Goal: Task Accomplishment & Management: Manage account settings

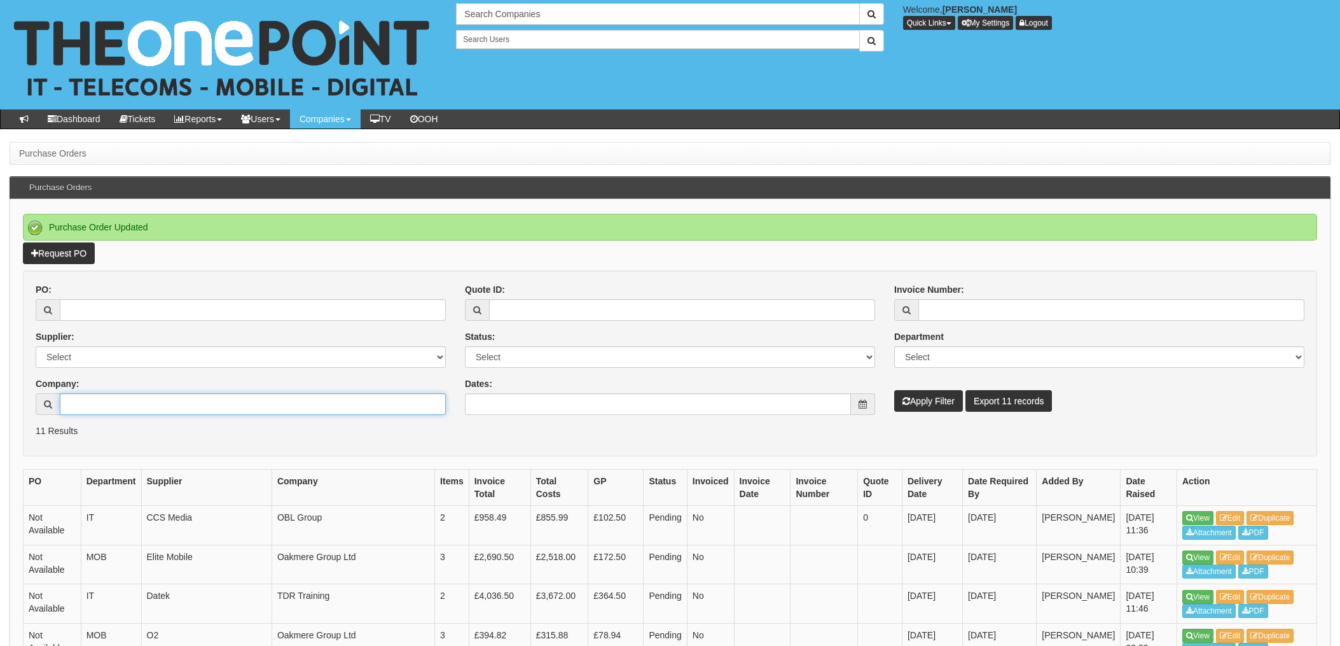
click at [122, 399] on input "Company:" at bounding box center [253, 404] width 386 height 22
type input "Calmag"
click at [938, 403] on button "Apply Filter" at bounding box center [928, 401] width 69 height 22
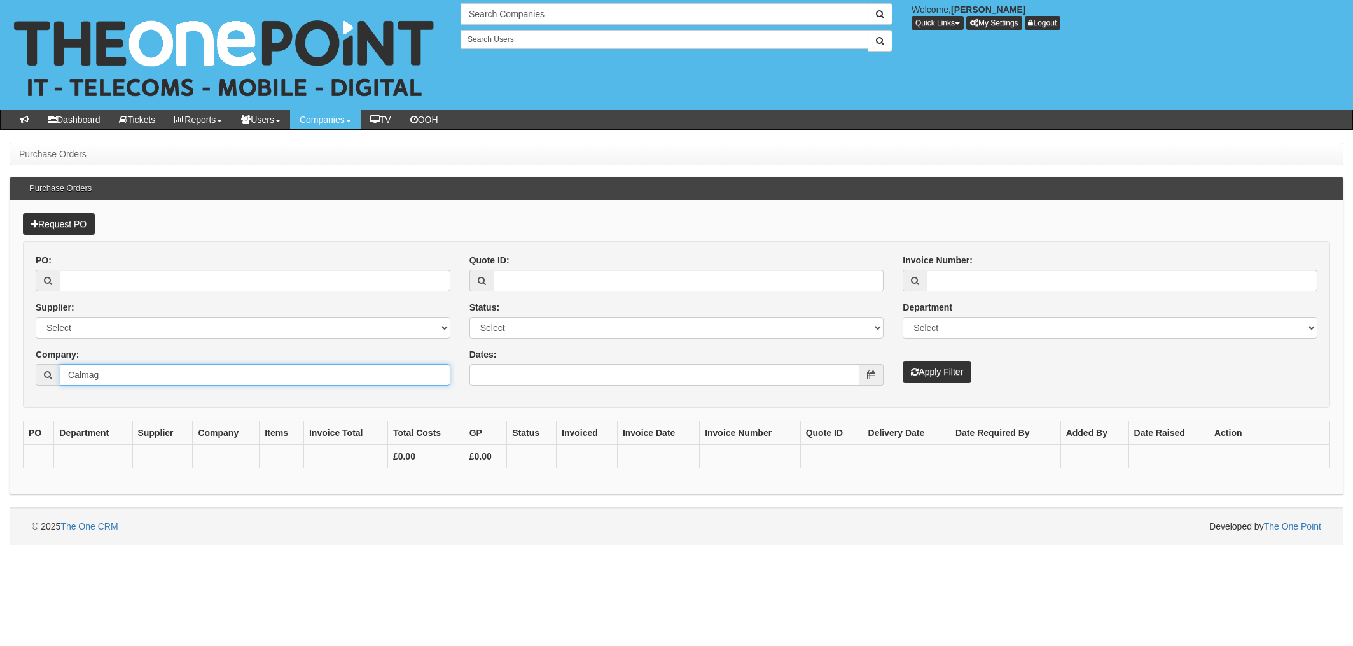
click at [139, 373] on input "Calmag" at bounding box center [255, 375] width 391 height 22
type input "Calmag"
click at [948, 372] on button "Apply Filter" at bounding box center [937, 372] width 69 height 22
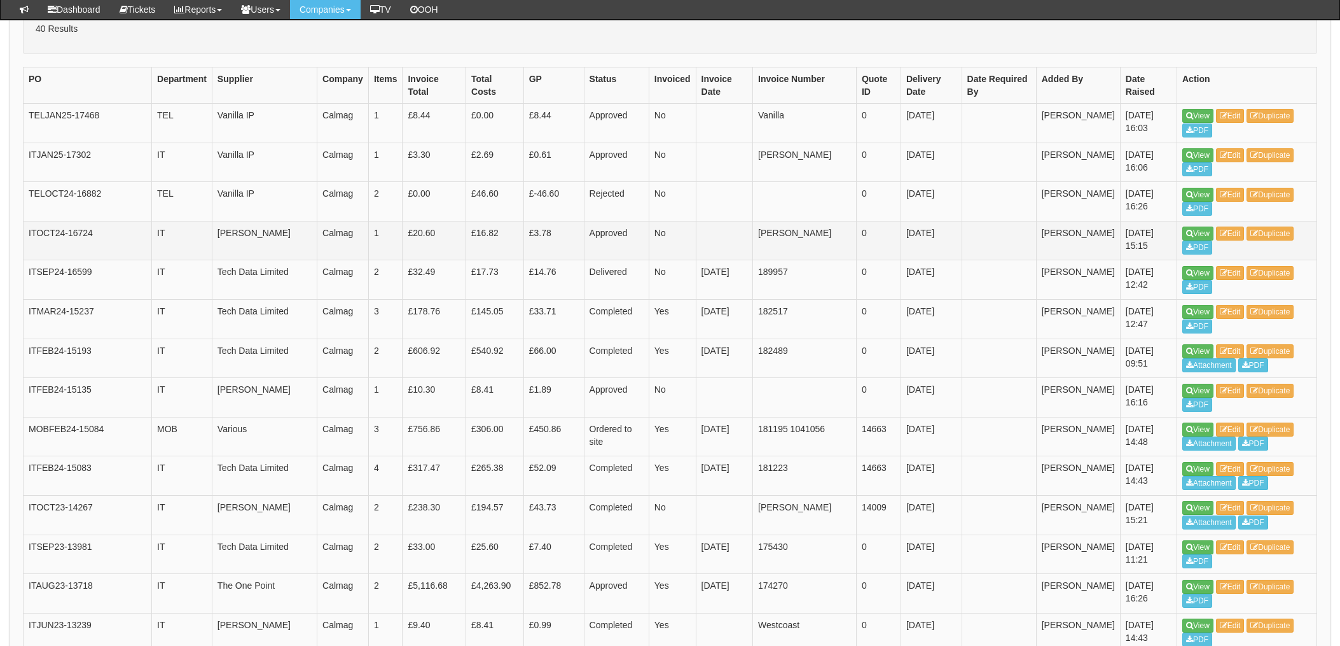
scroll to position [424, 0]
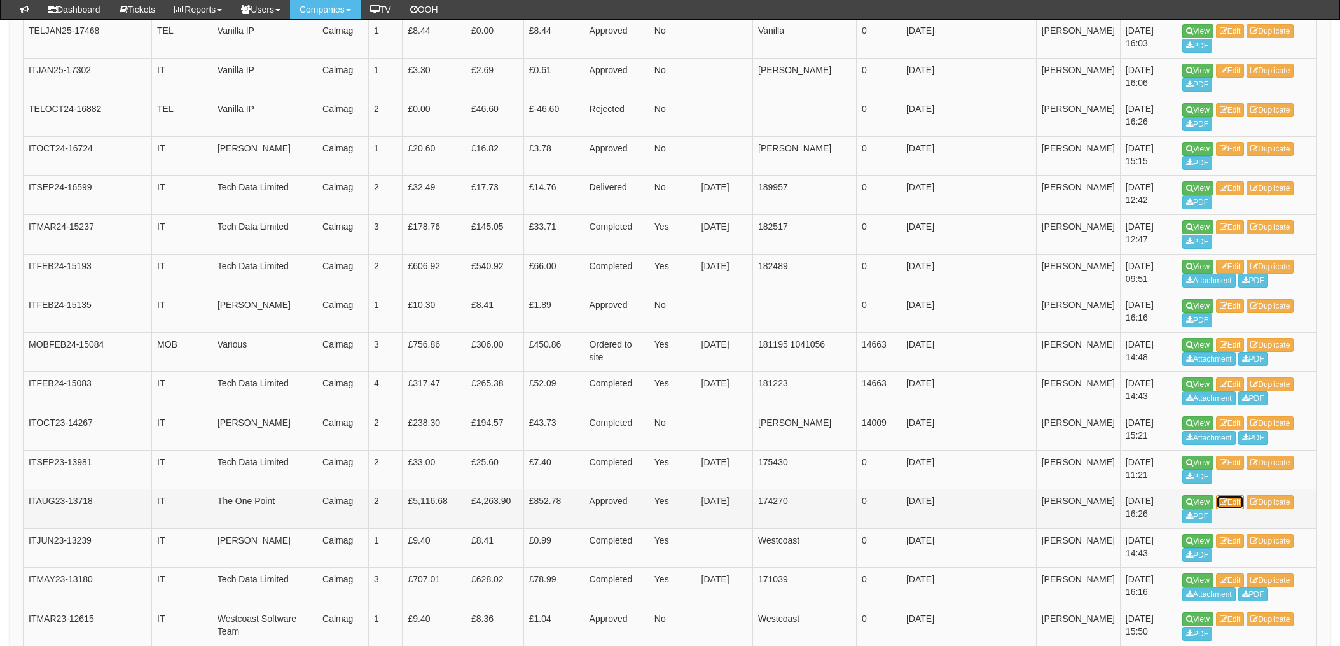
click at [1245, 500] on link "Edit" at bounding box center [1230, 502] width 29 height 14
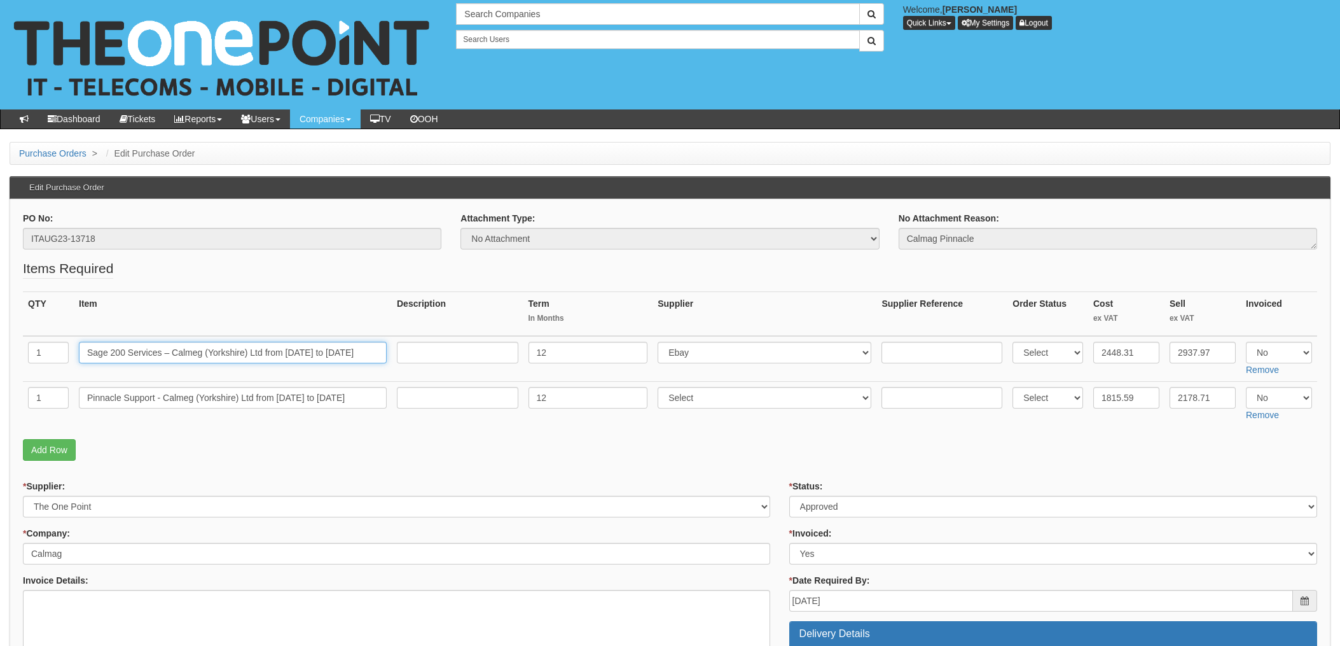
click at [352, 358] on input "Sage 200 Services – Calmeg (Yorkshire) Ltd from 01/10/2023 to 30/09/2024" at bounding box center [233, 353] width 308 height 22
drag, startPoint x: 351, startPoint y: 353, endPoint x: 441, endPoint y: 353, distance: 91.0
click at [438, 353] on tr "1 Sage 200 Services – Calmeg (Yorkshire) Ltd from 01/10/2023 to 30/09/2024 12 S…" at bounding box center [670, 359] width 1295 height 46
click at [453, 449] on p "Add Row" at bounding box center [670, 450] width 1295 height 22
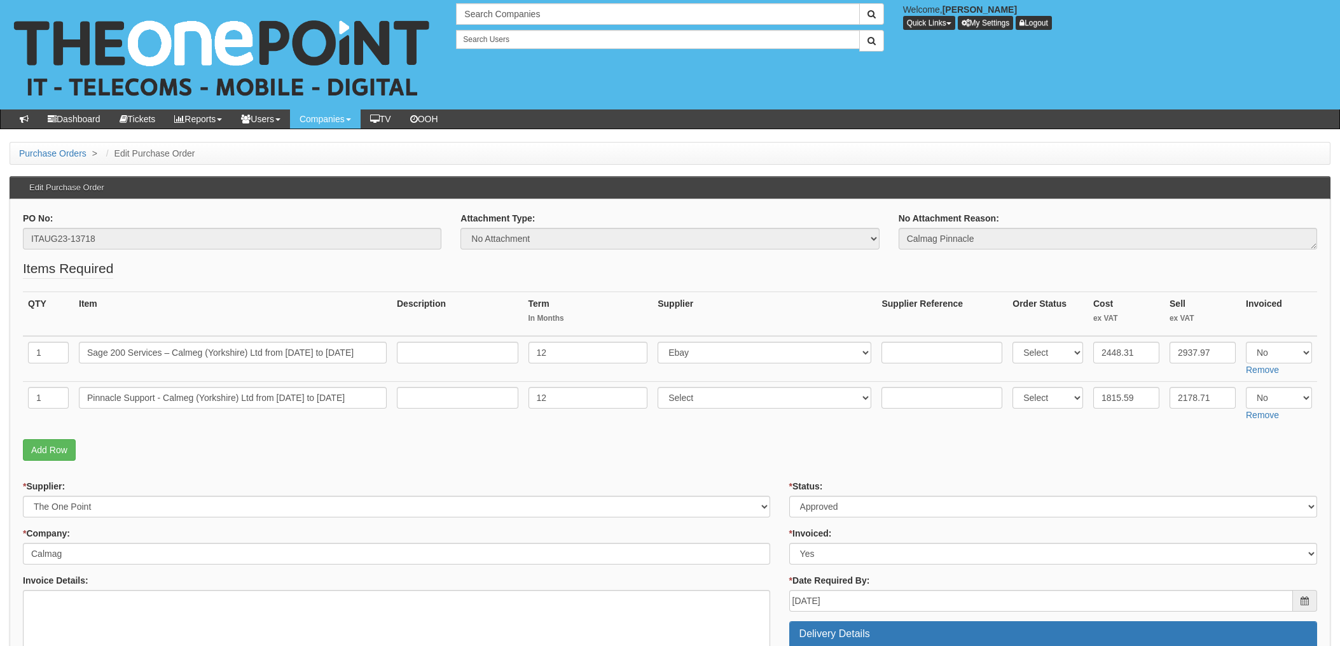
scroll to position [0, 0]
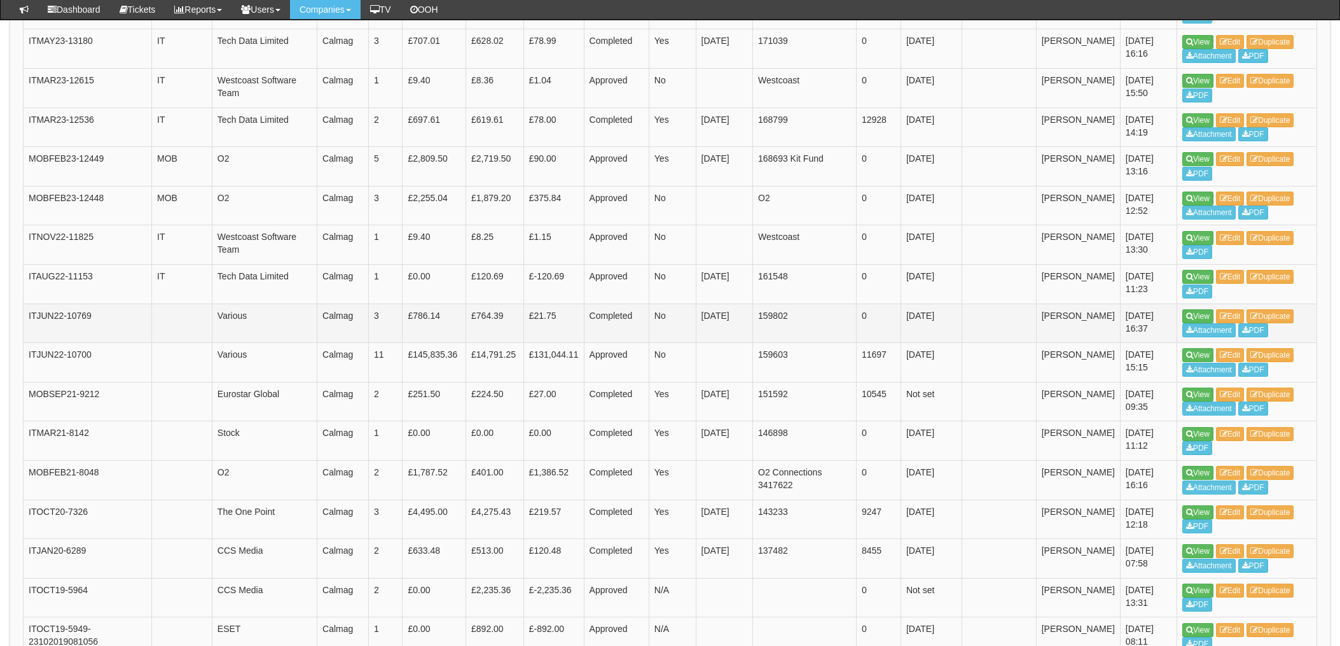
scroll to position [965, 0]
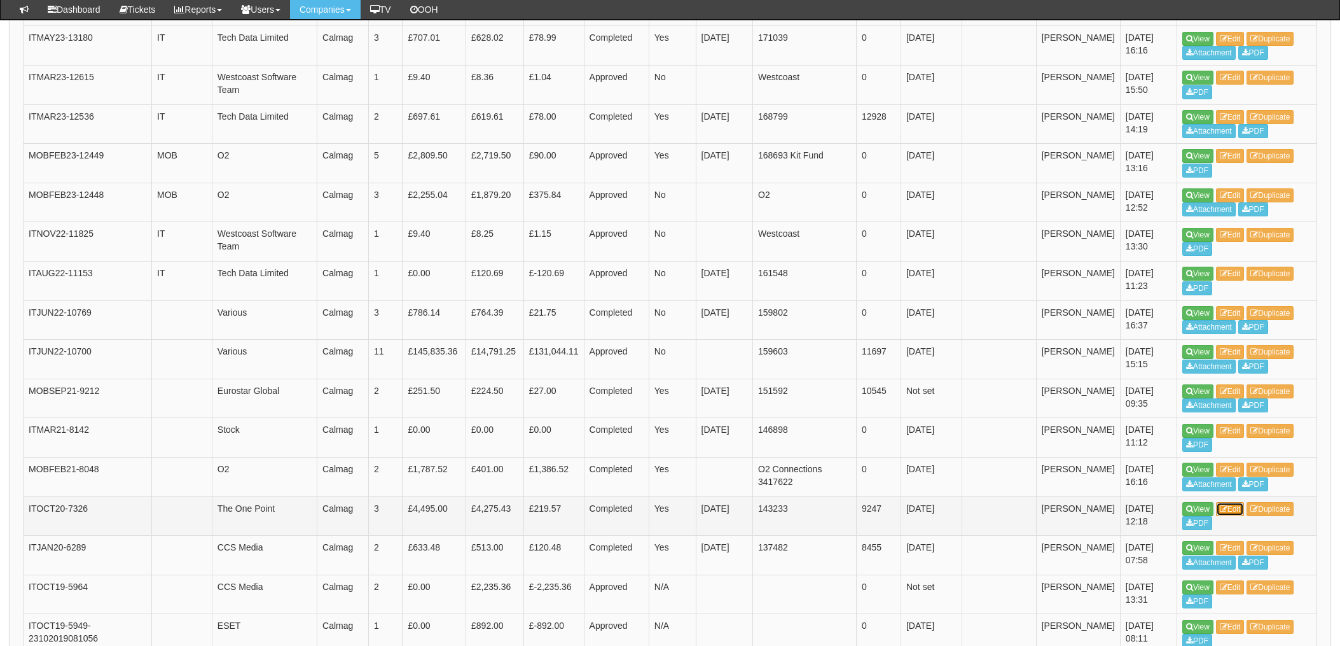
click at [1240, 506] on link "Edit" at bounding box center [1230, 509] width 29 height 14
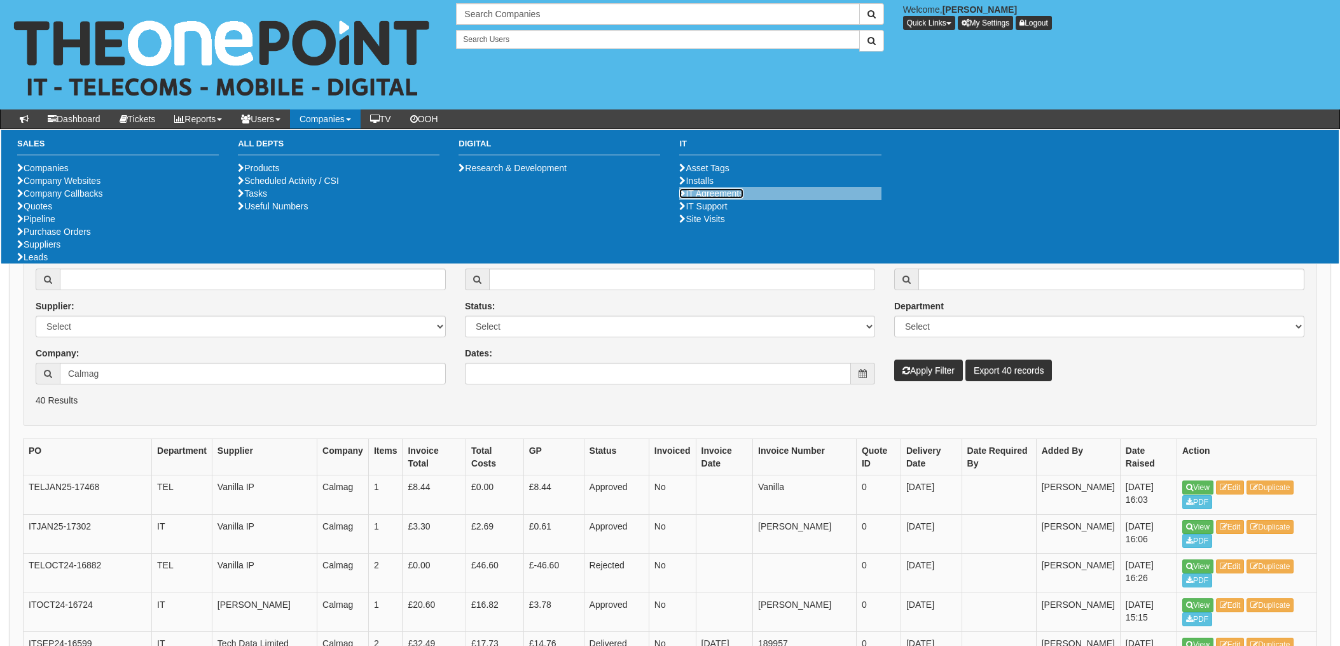
click at [715, 198] on link "IT Agreements" at bounding box center [711, 193] width 64 height 10
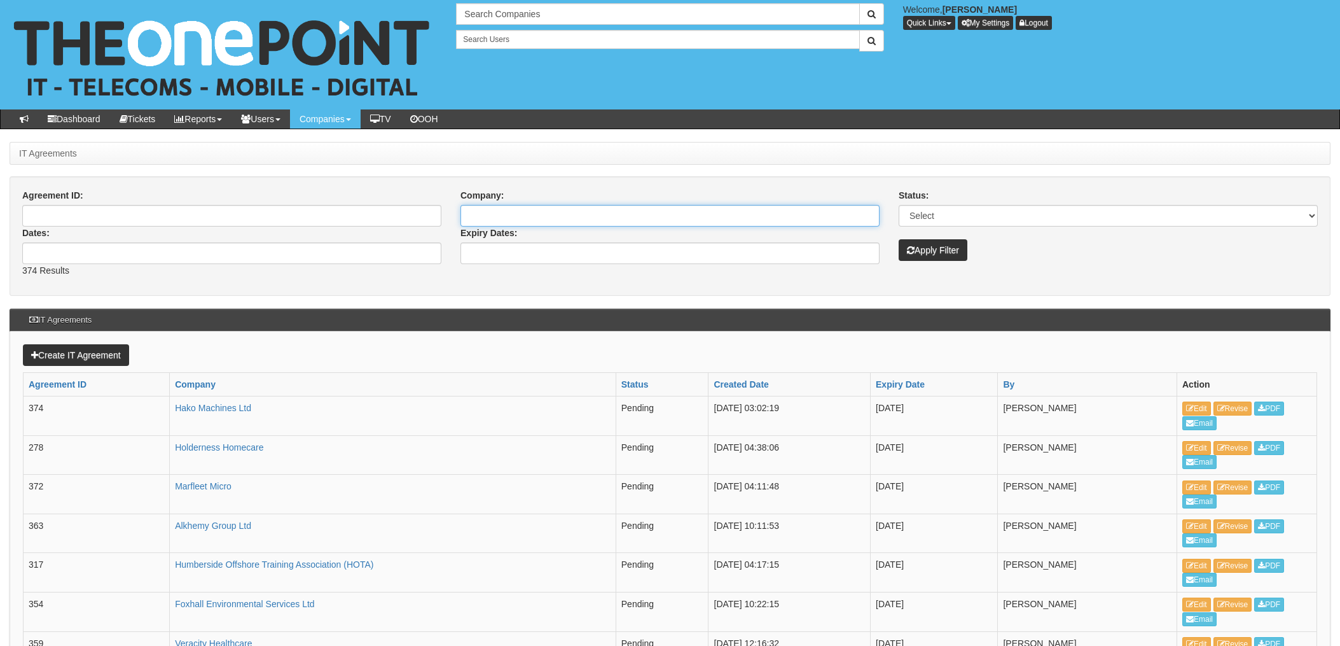
click at [529, 220] on input "Company:" at bounding box center [670, 216] width 419 height 22
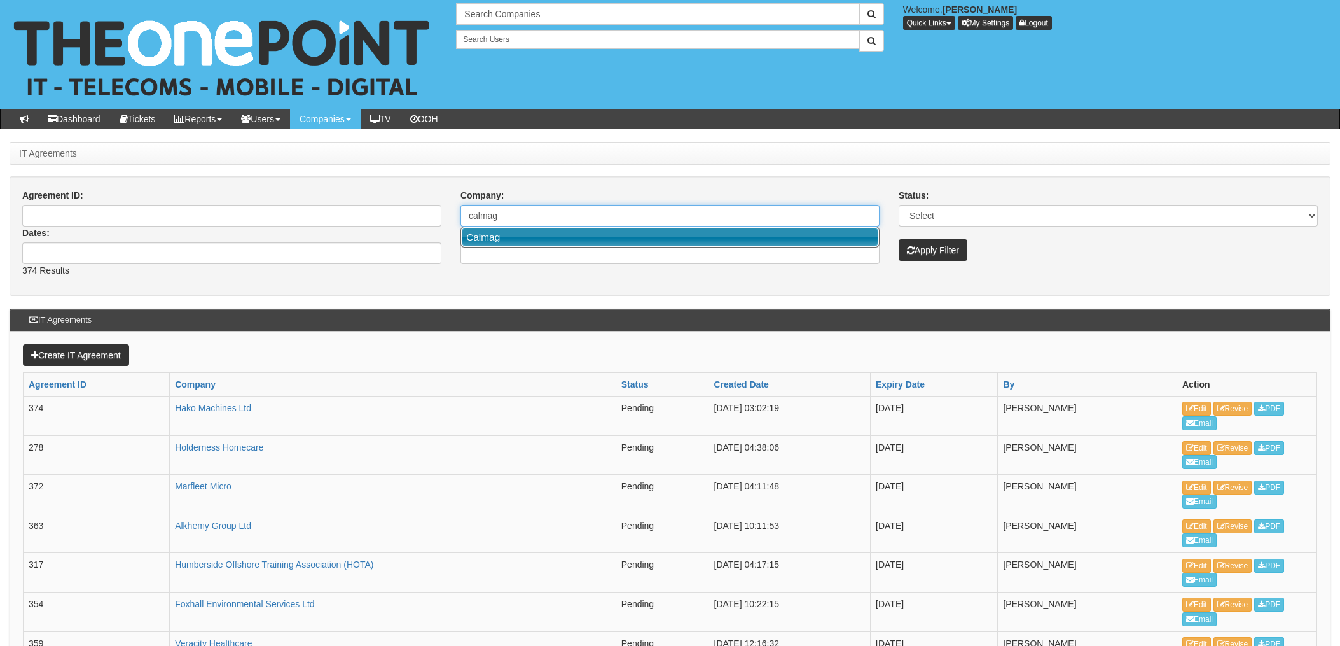
click at [484, 234] on link "Calmag" at bounding box center [670, 237] width 417 height 18
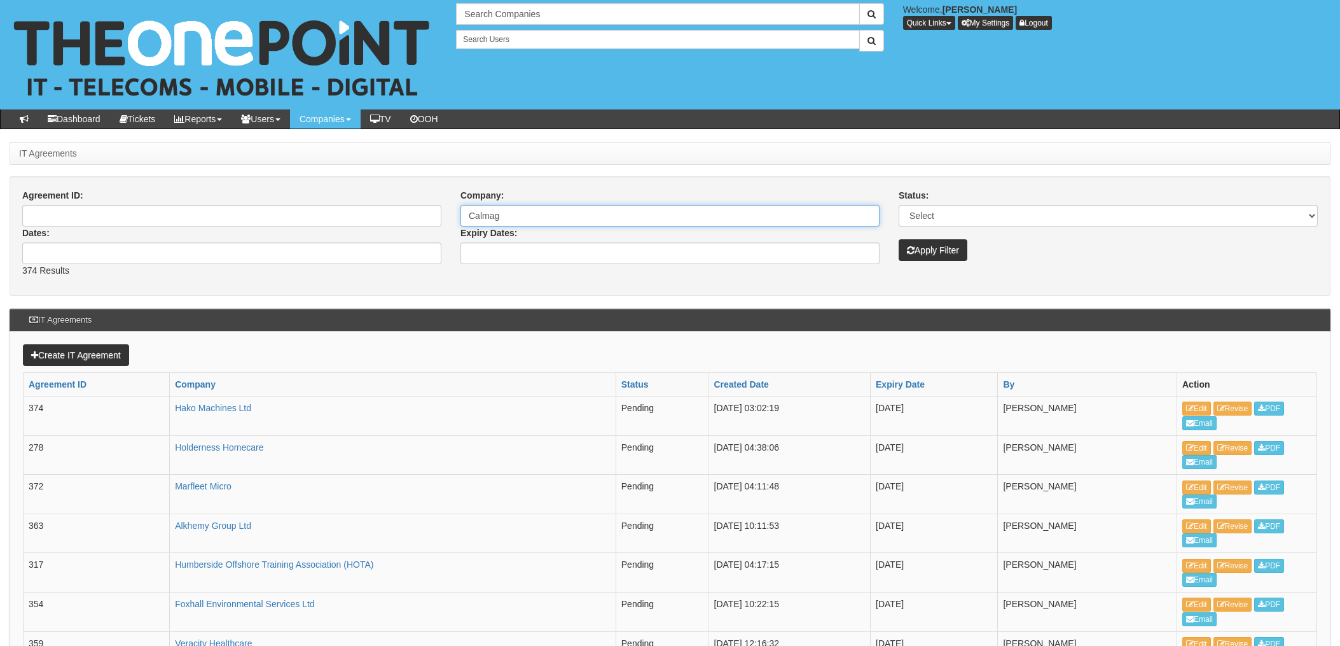
type input "Calmag"
click at [936, 252] on button "Apply Filter" at bounding box center [933, 250] width 69 height 22
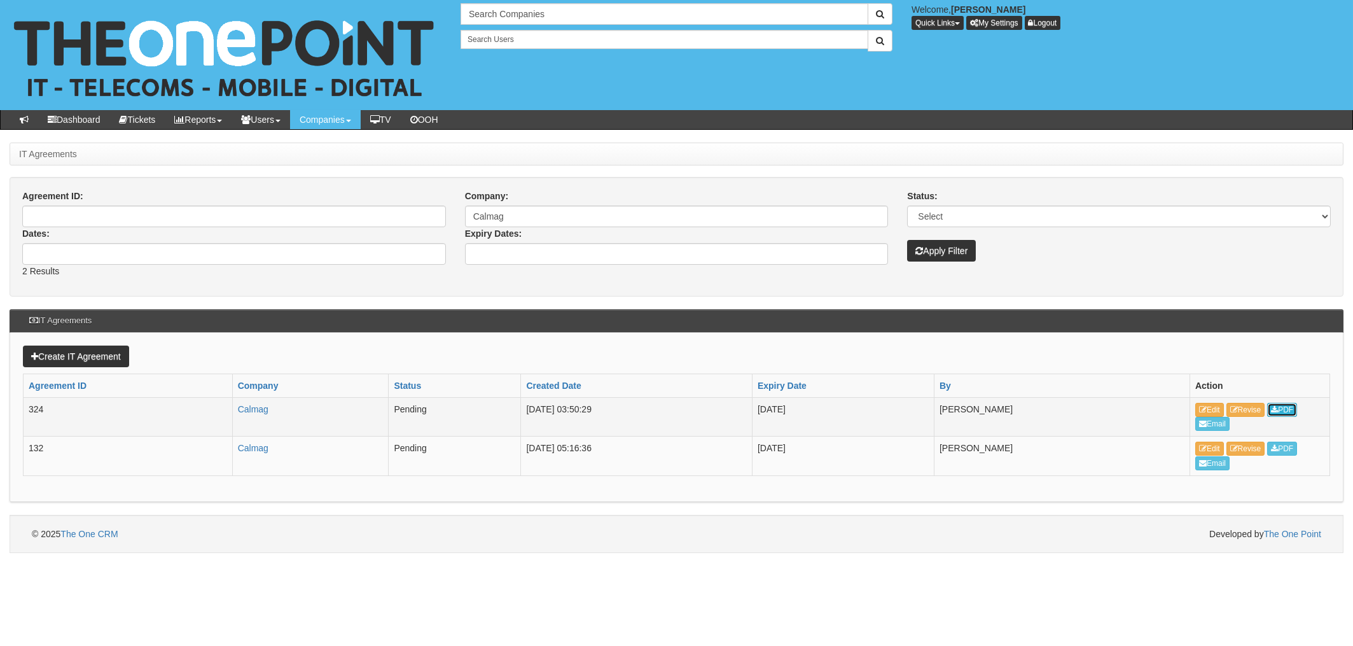
click at [1297, 412] on link "PDF" at bounding box center [1282, 410] width 30 height 14
click at [1289, 408] on link "PDF" at bounding box center [1282, 410] width 30 height 14
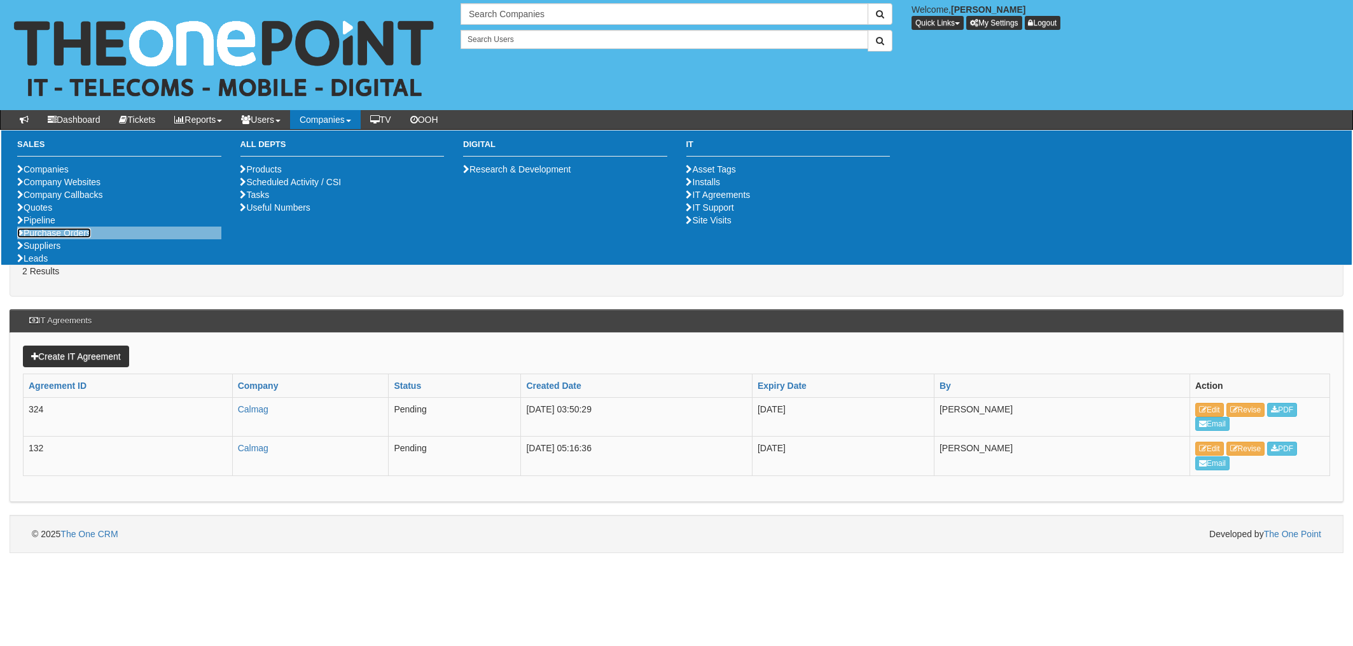
click at [72, 238] on link "Purchase Orders" at bounding box center [54, 233] width 74 height 10
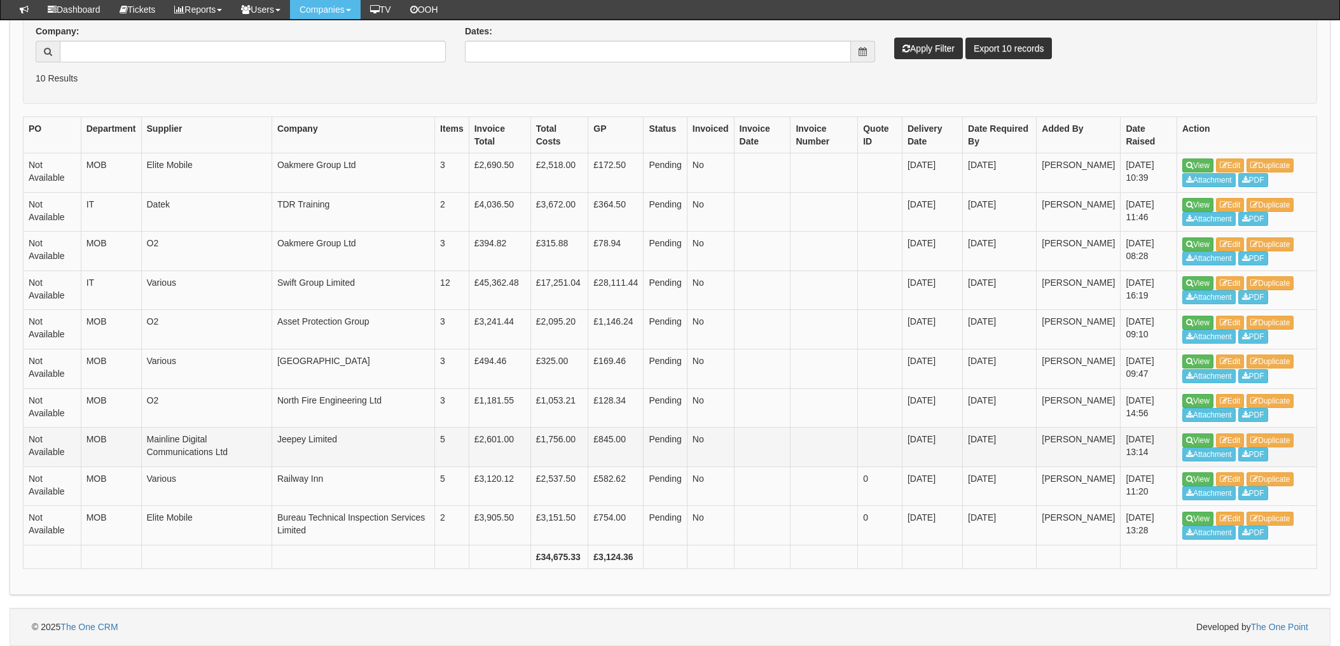
scroll to position [35, 0]
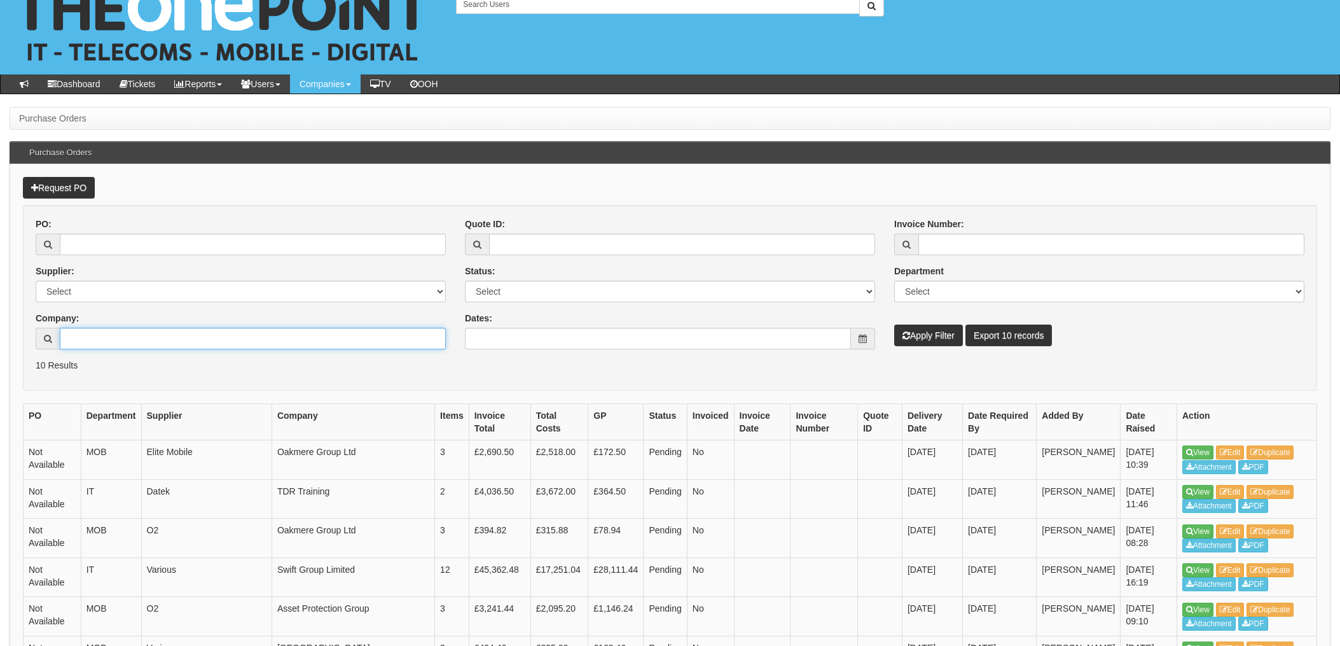
click at [113, 340] on input "Company:" at bounding box center [253, 339] width 386 height 22
type input "Calmag"
click at [894, 324] on button "Apply Filter" at bounding box center [928, 335] width 69 height 22
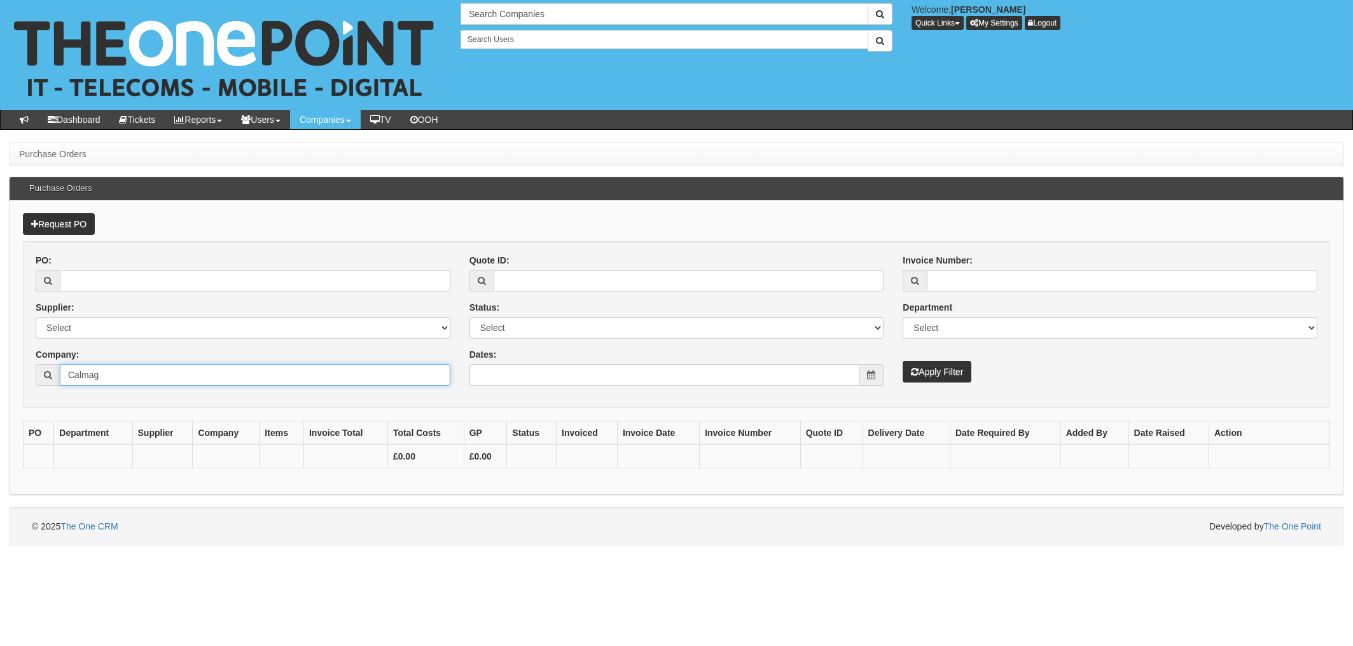
click at [112, 379] on input "Calmag" at bounding box center [255, 375] width 391 height 22
type input "Calmag"
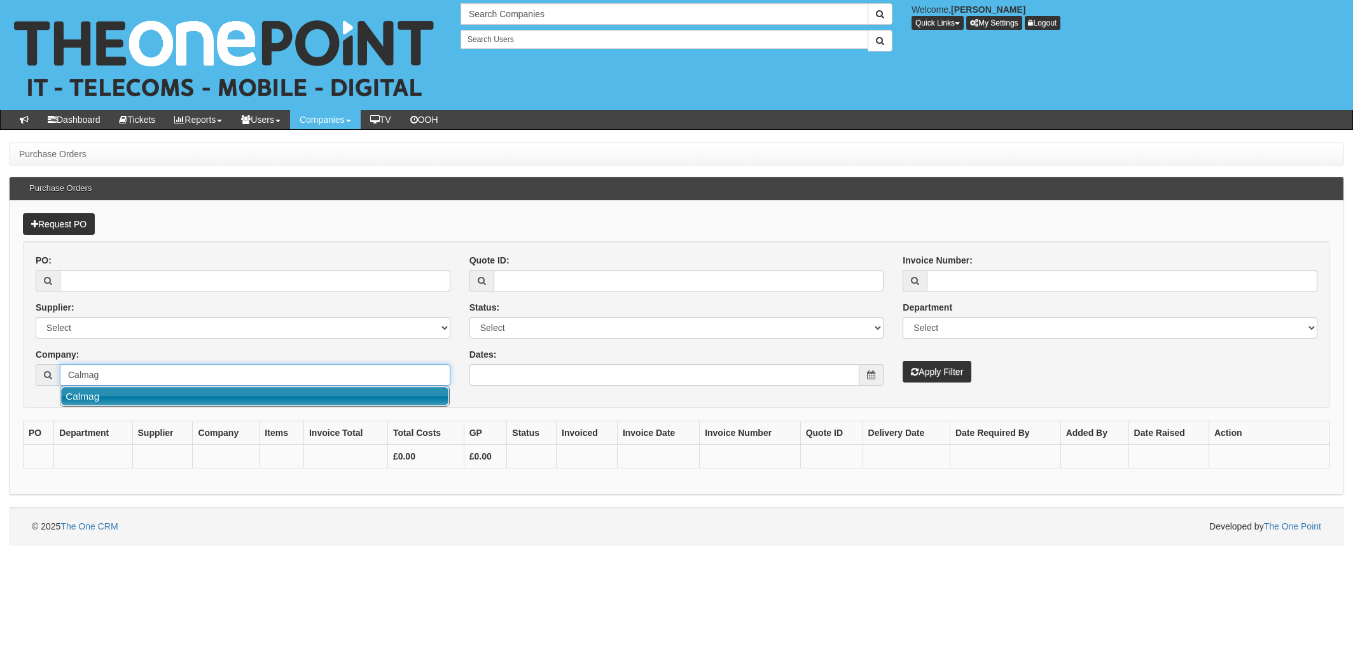
click at [106, 399] on link "Calmag" at bounding box center [254, 396] width 387 height 18
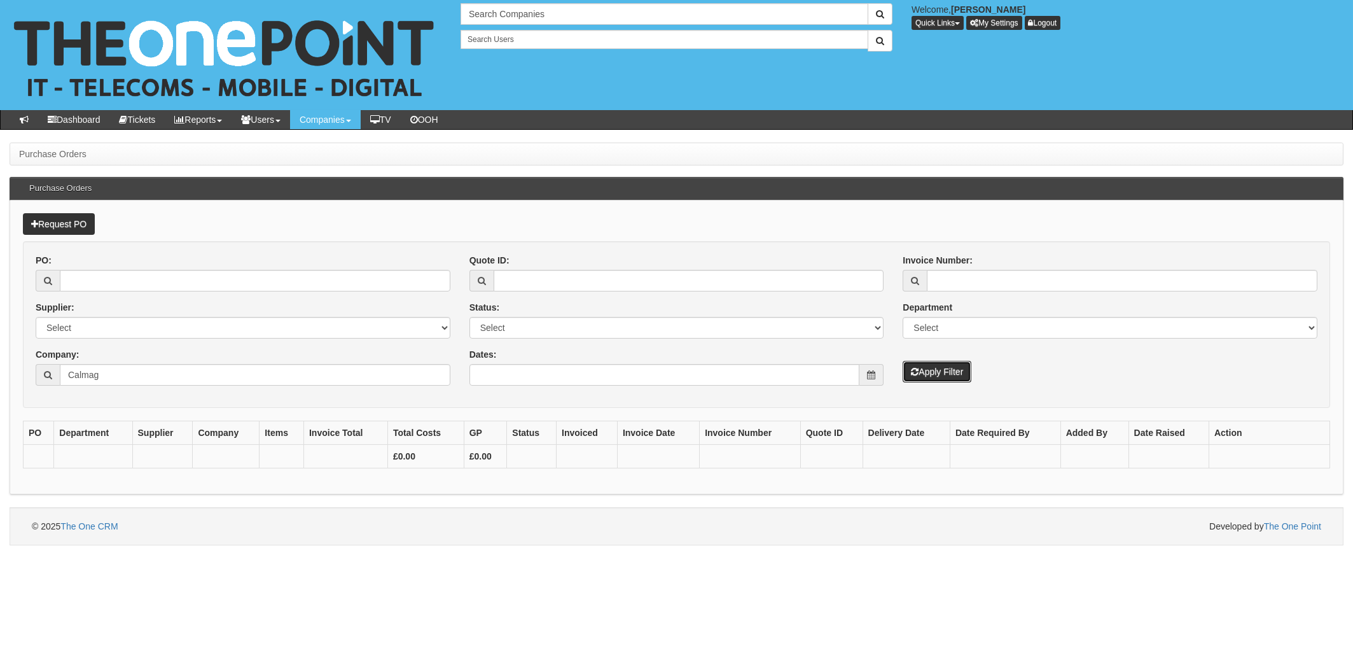
click at [942, 362] on button "Apply Filter" at bounding box center [937, 372] width 69 height 22
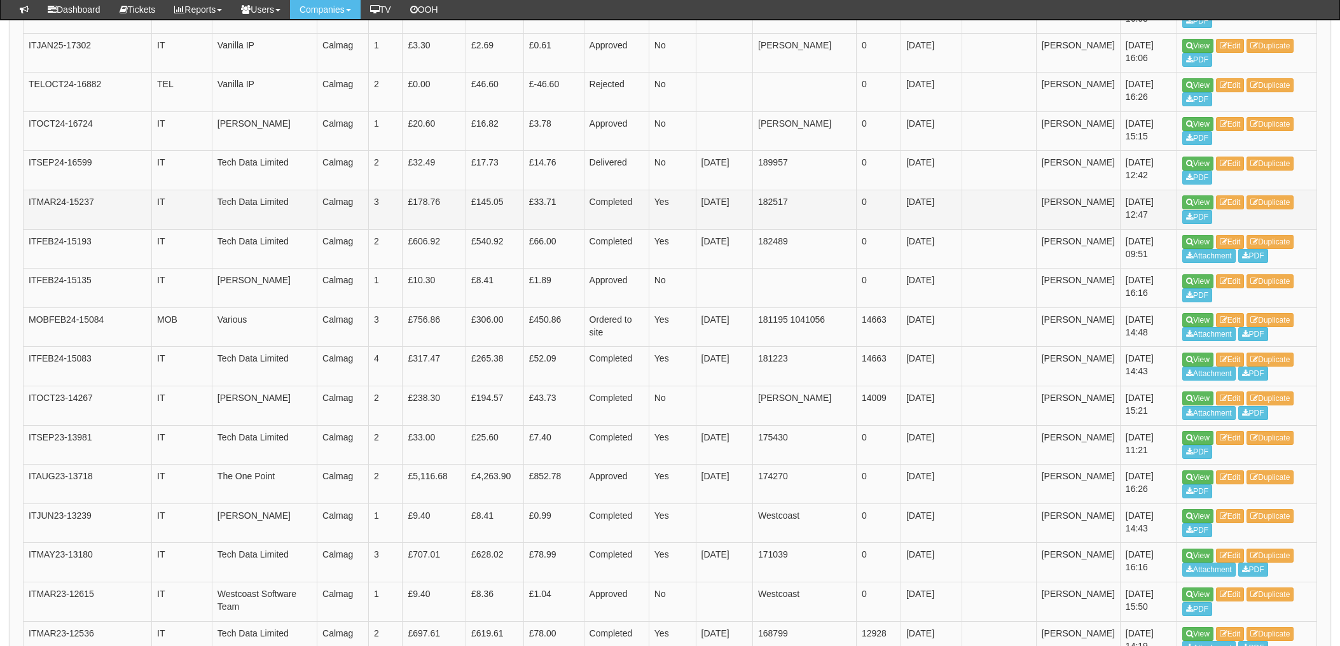
scroll to position [509, 0]
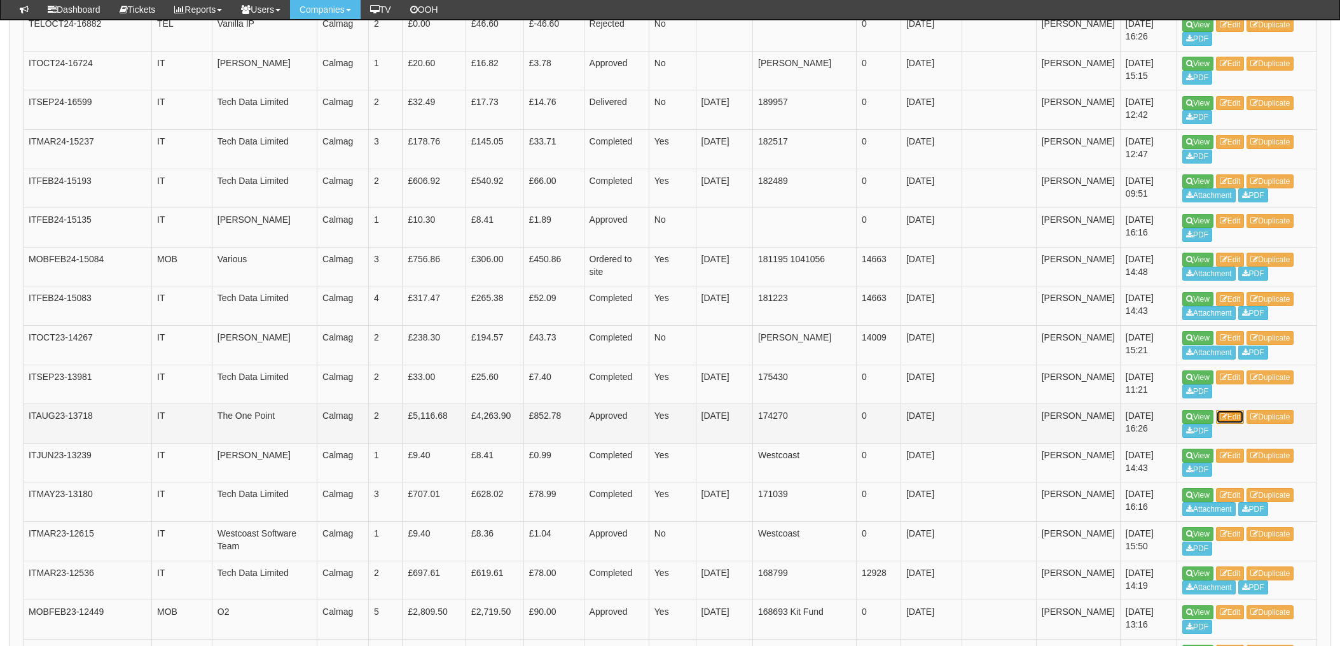
click at [1240, 416] on link "Edit" at bounding box center [1230, 417] width 29 height 14
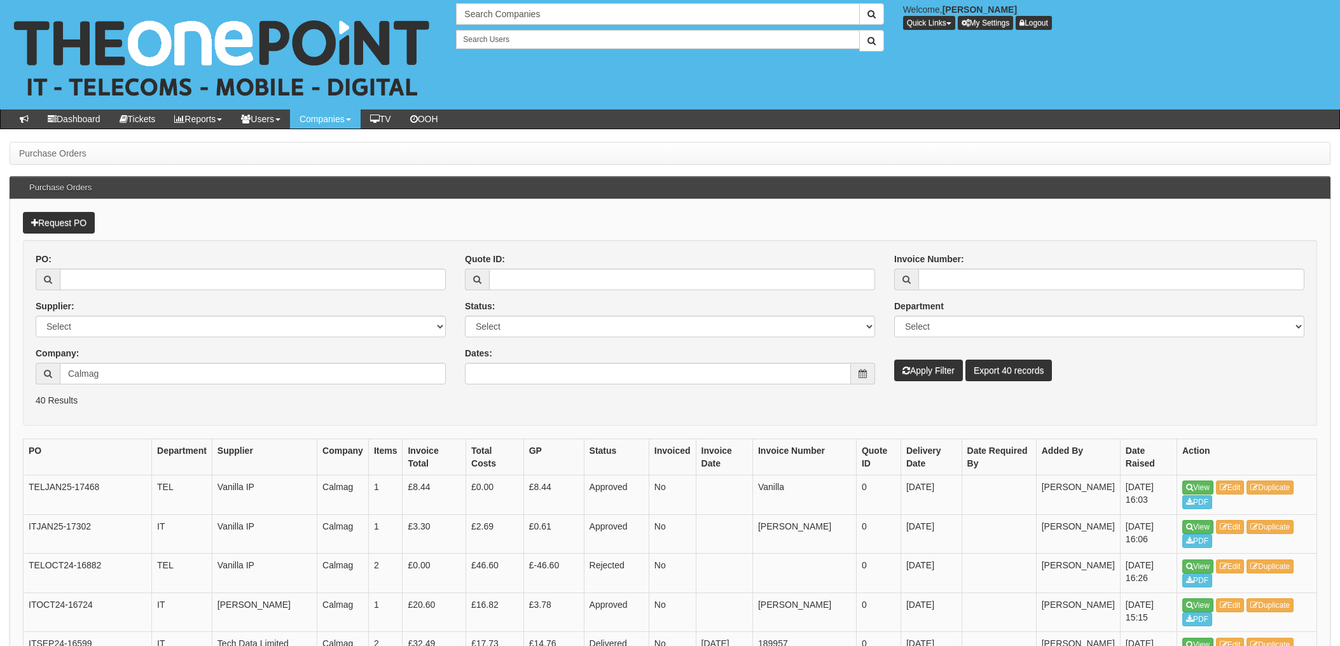
scroll to position [541, 0]
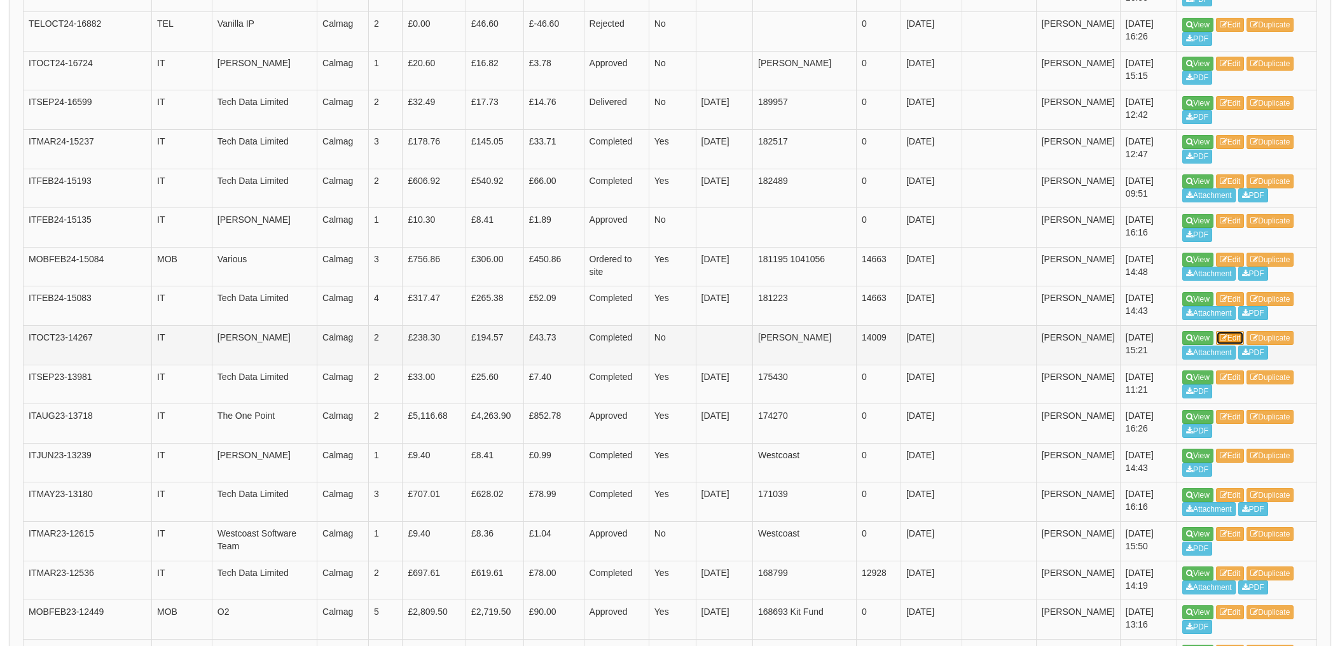
click at [1230, 334] on link "Edit" at bounding box center [1230, 338] width 29 height 14
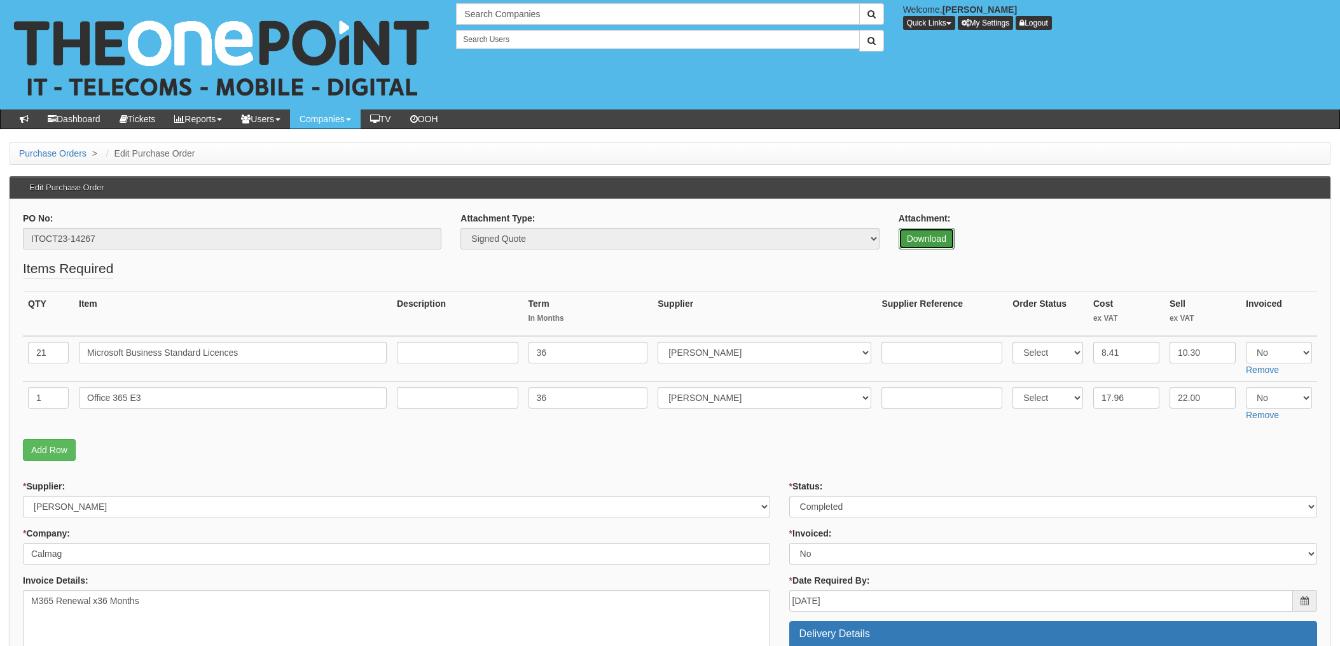
click at [939, 239] on link "Download" at bounding box center [927, 239] width 56 height 22
click at [469, 281] on fieldset "Items Required QTY Item Description Term In Months Supplier Supplier Reference …" at bounding box center [670, 363] width 1295 height 208
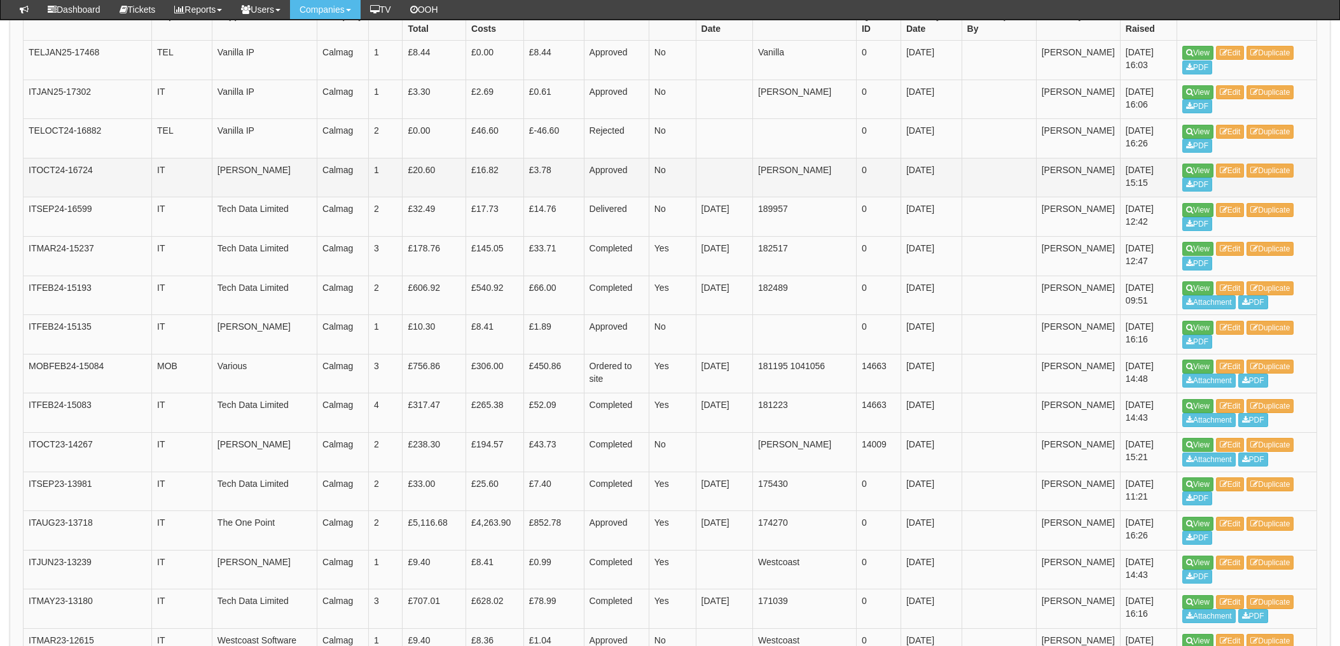
scroll to position [372, 0]
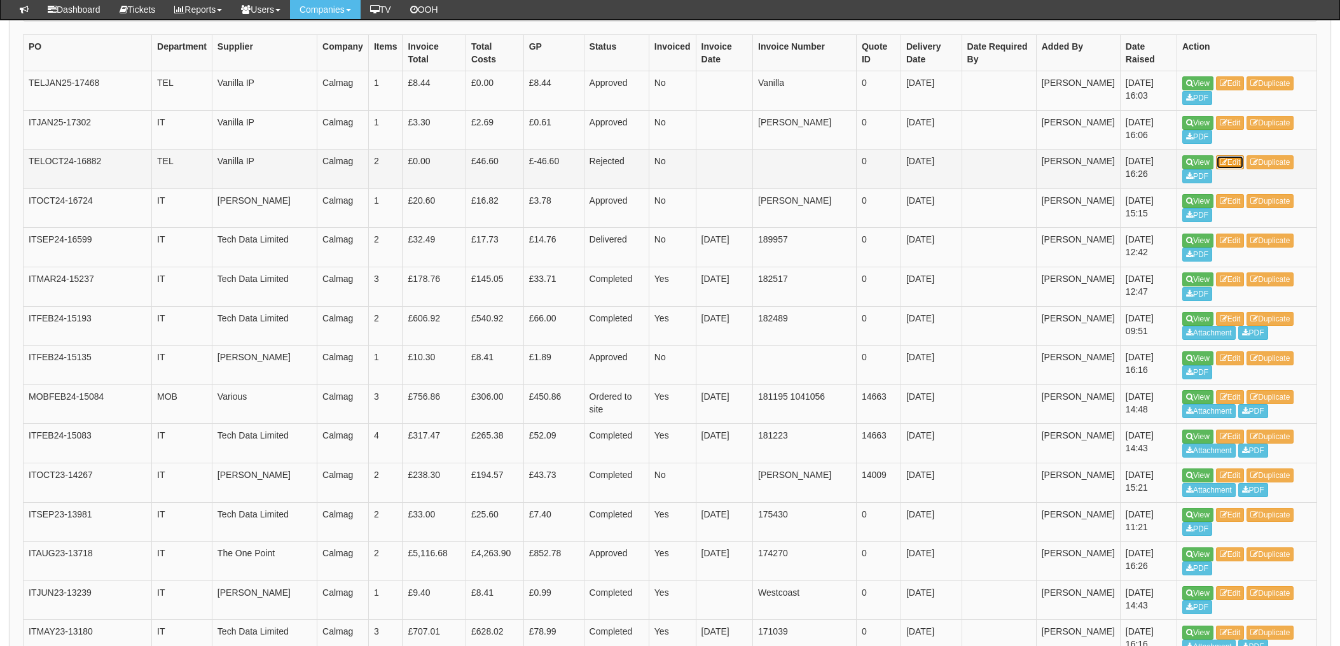
click at [1239, 162] on link "Edit" at bounding box center [1230, 162] width 29 height 14
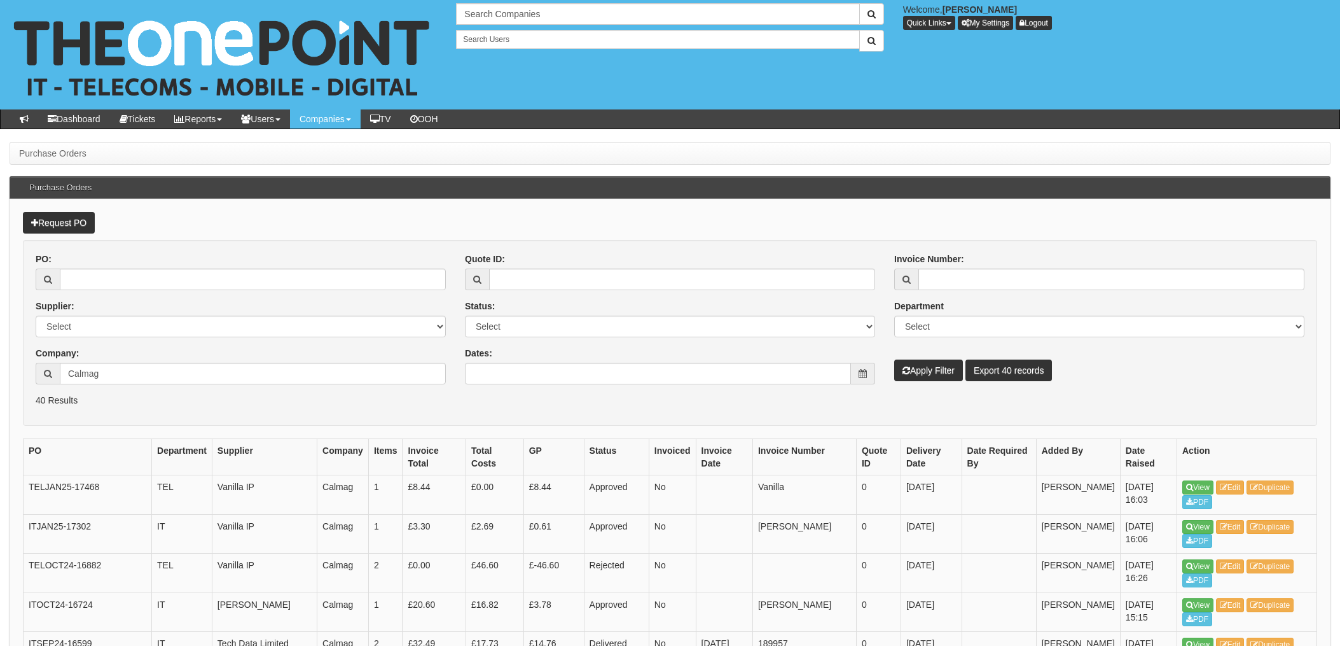
scroll to position [403, 0]
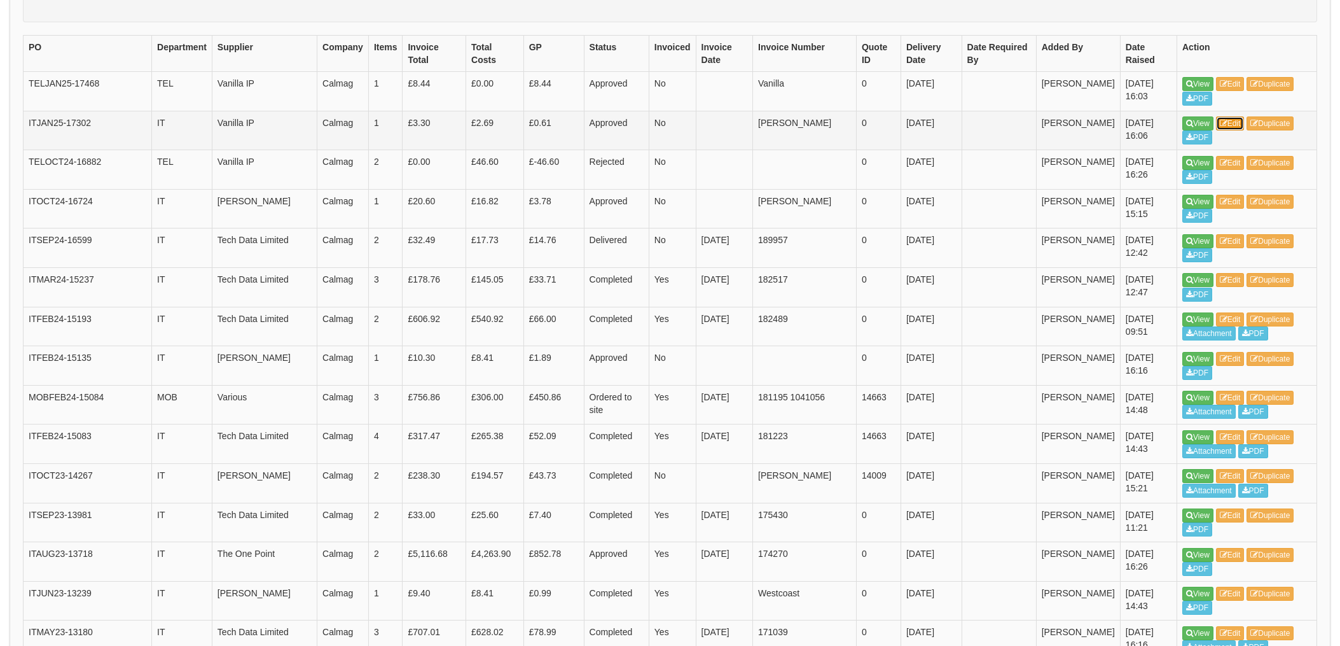
click at [1225, 125] on icon at bounding box center [1224, 124] width 8 height 8
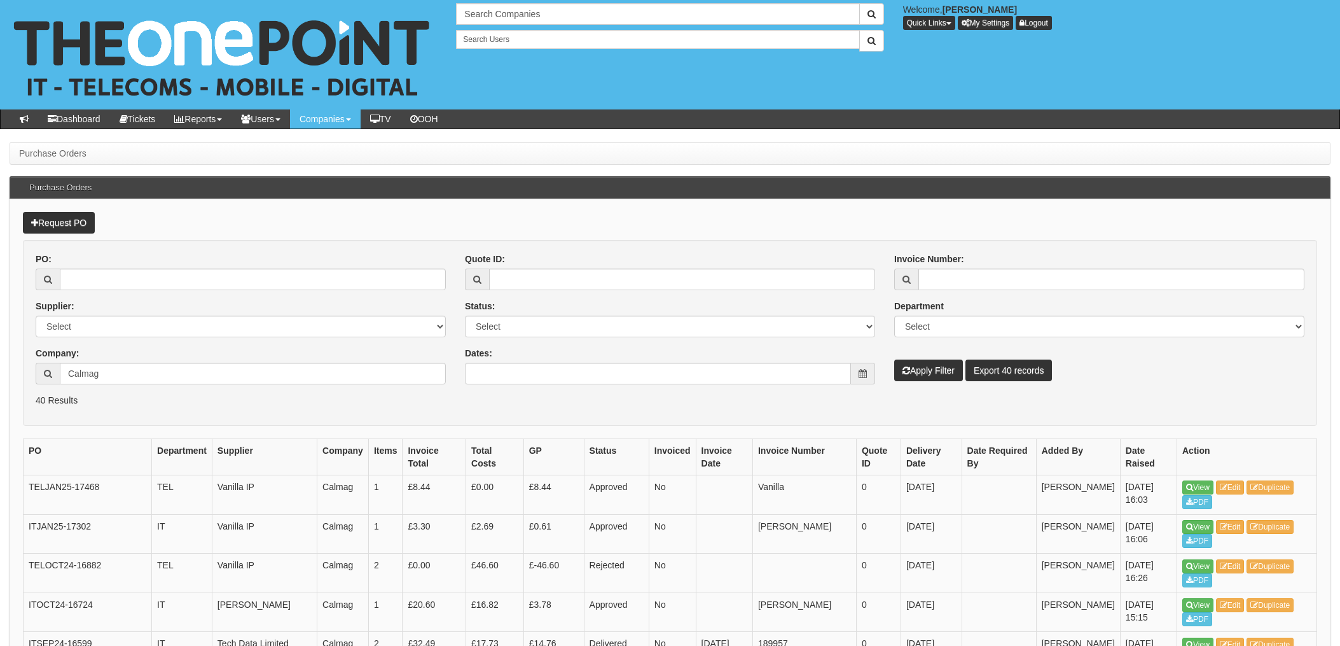
scroll to position [403, 0]
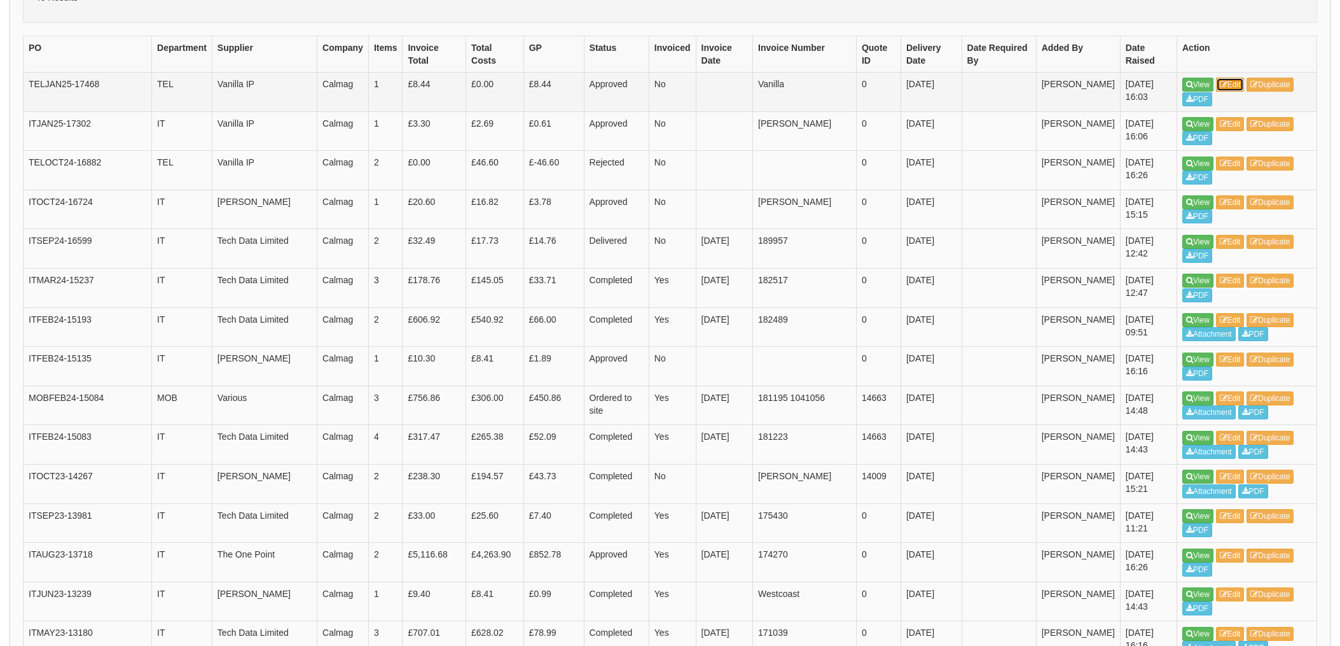
click at [1239, 90] on link "Edit" at bounding box center [1230, 85] width 29 height 14
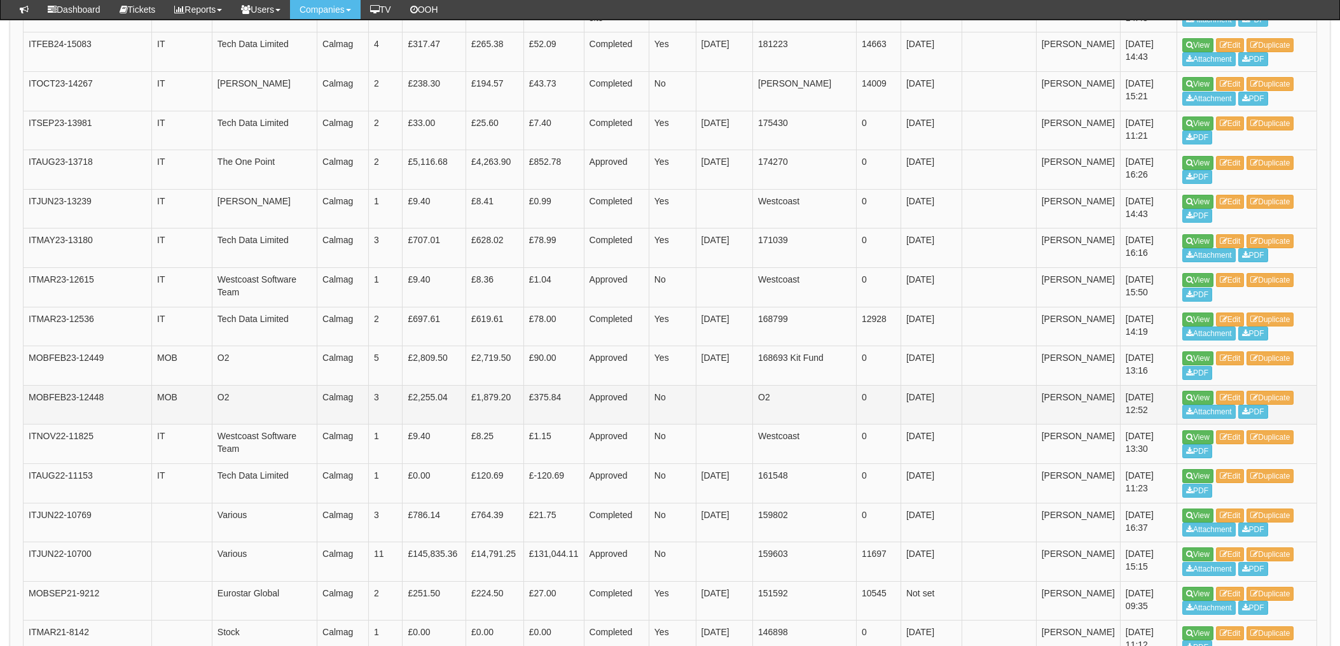
scroll to position [848, 0]
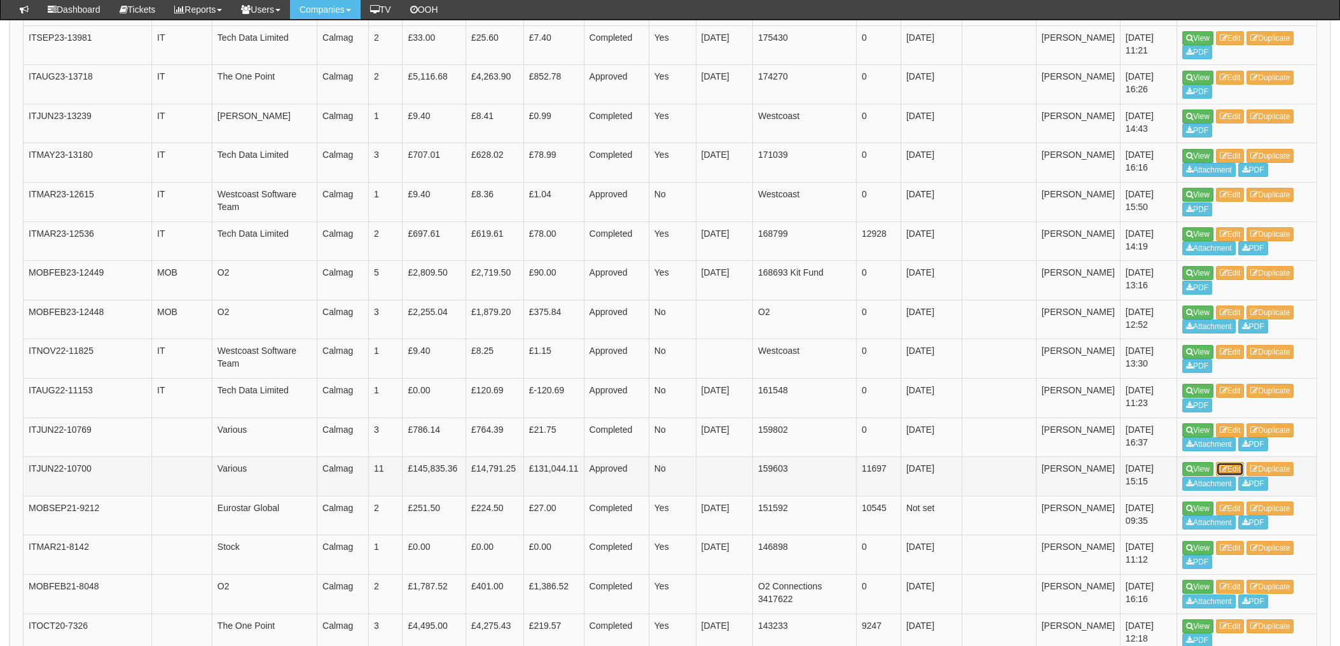
click at [1234, 469] on link "Edit" at bounding box center [1230, 469] width 29 height 14
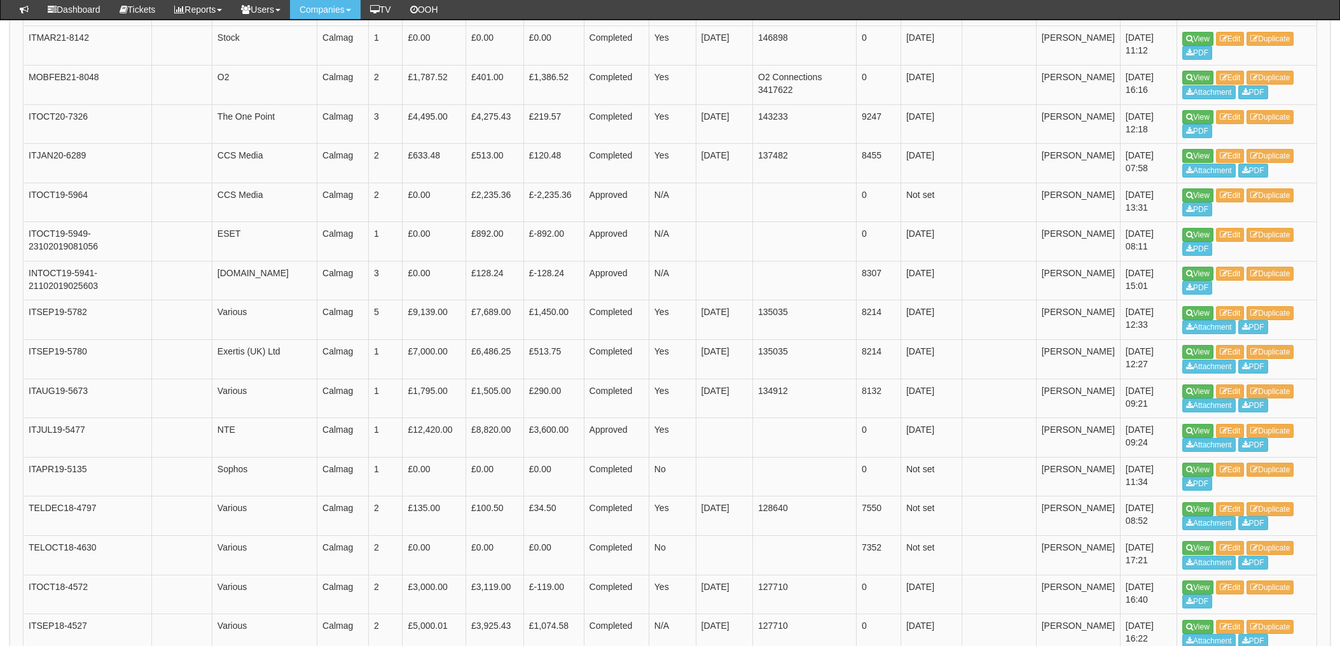
scroll to position [1384, 0]
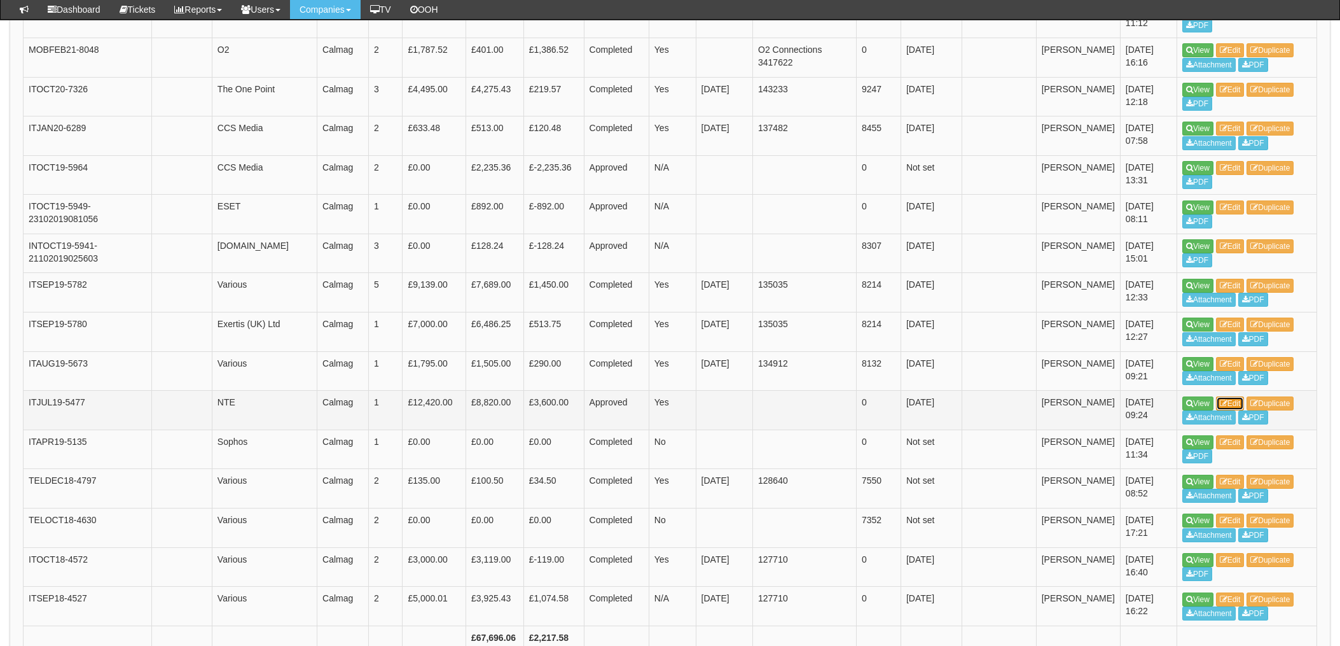
click at [1229, 402] on link "Edit" at bounding box center [1230, 403] width 29 height 14
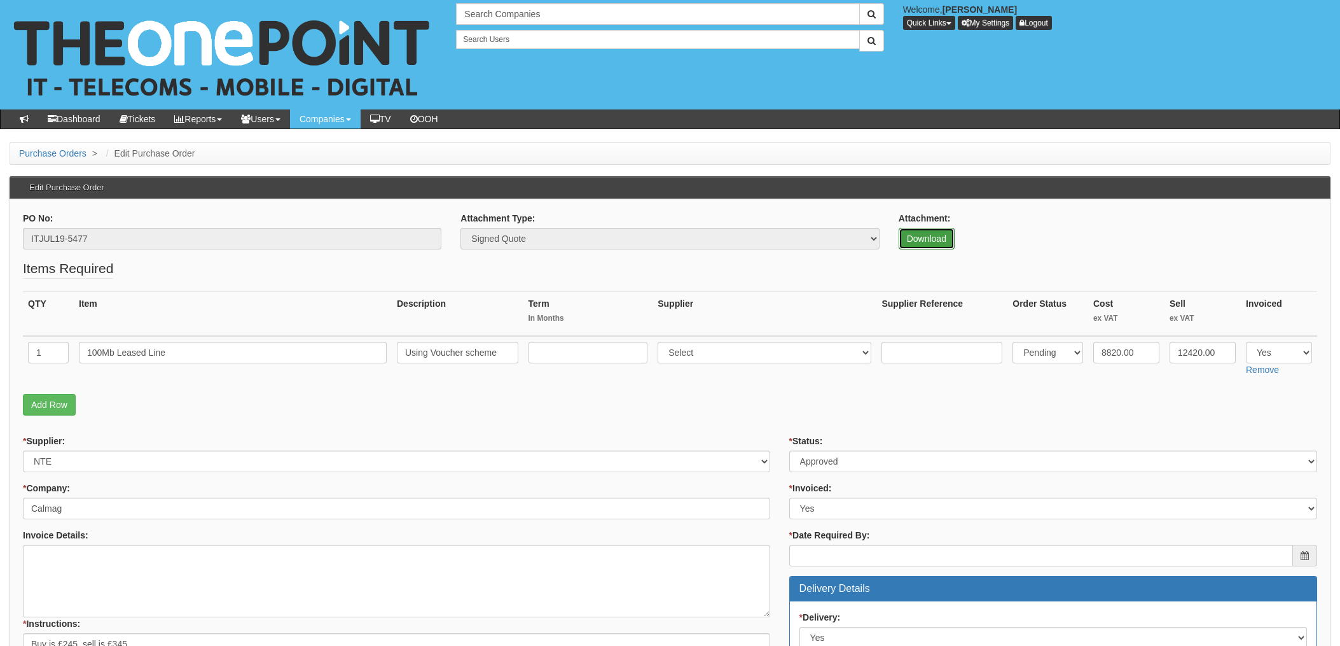
click at [921, 237] on link "Download" at bounding box center [927, 239] width 56 height 22
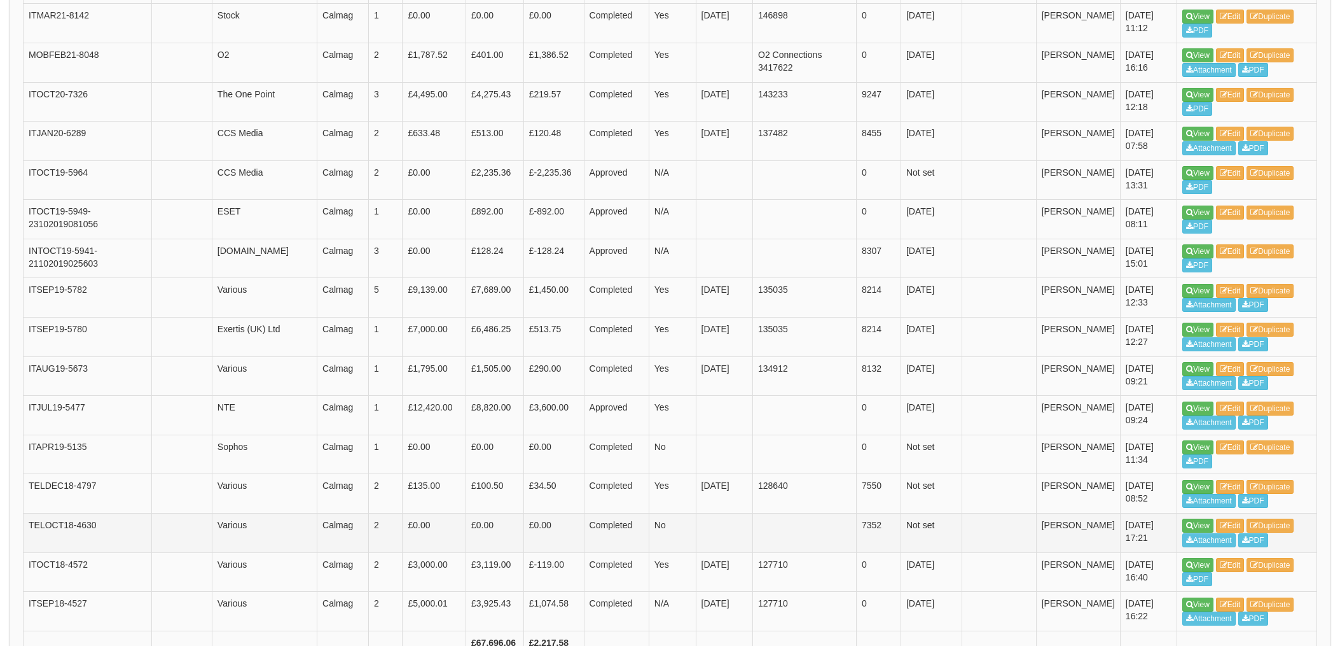
scroll to position [1464, 0]
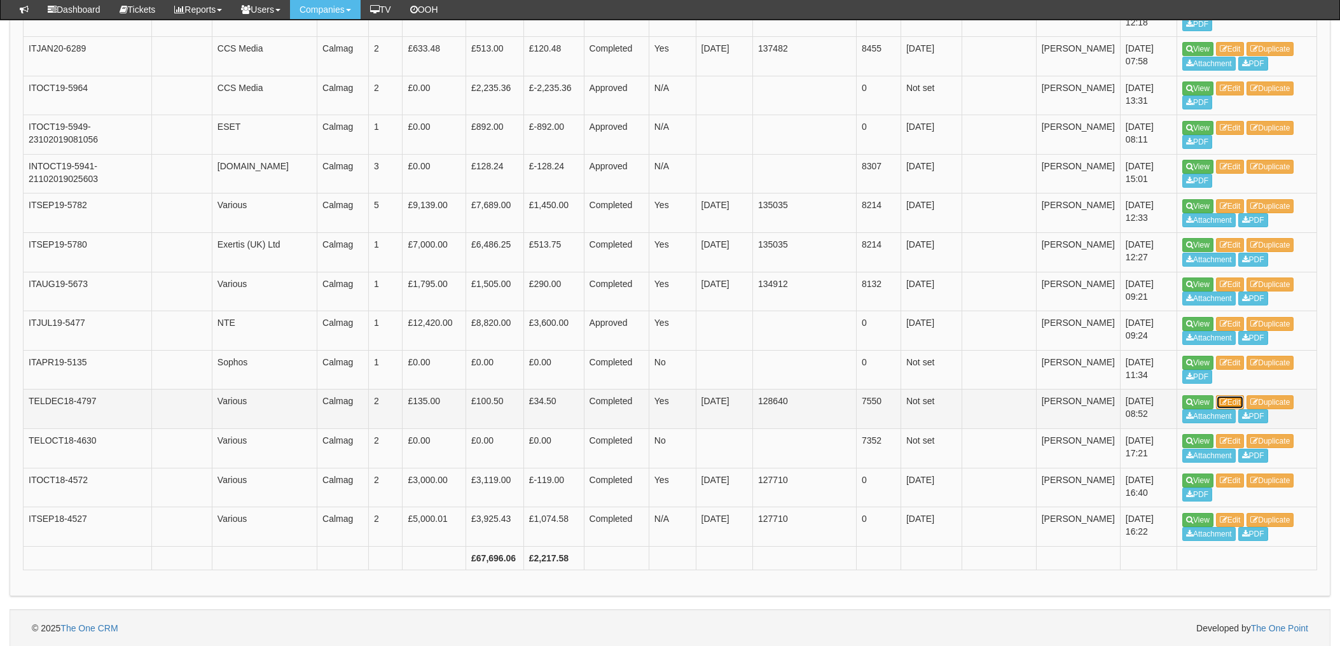
click at [1237, 401] on link "Edit" at bounding box center [1230, 402] width 29 height 14
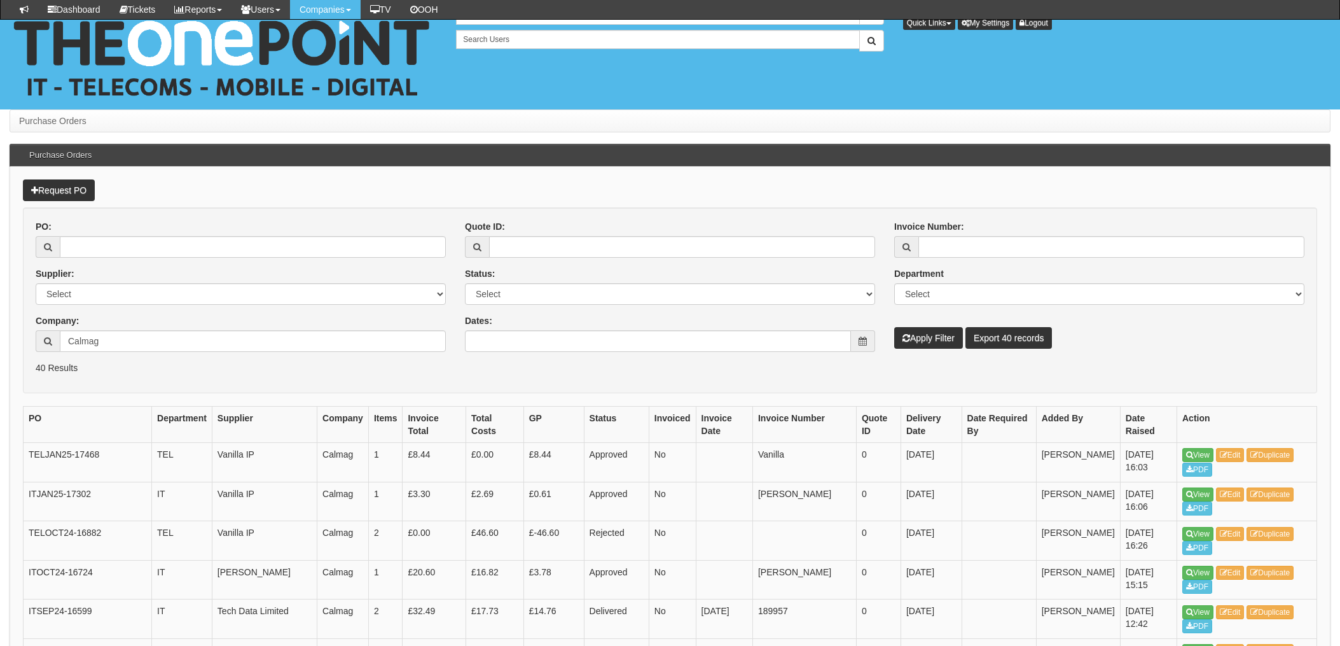
scroll to position [1464, 0]
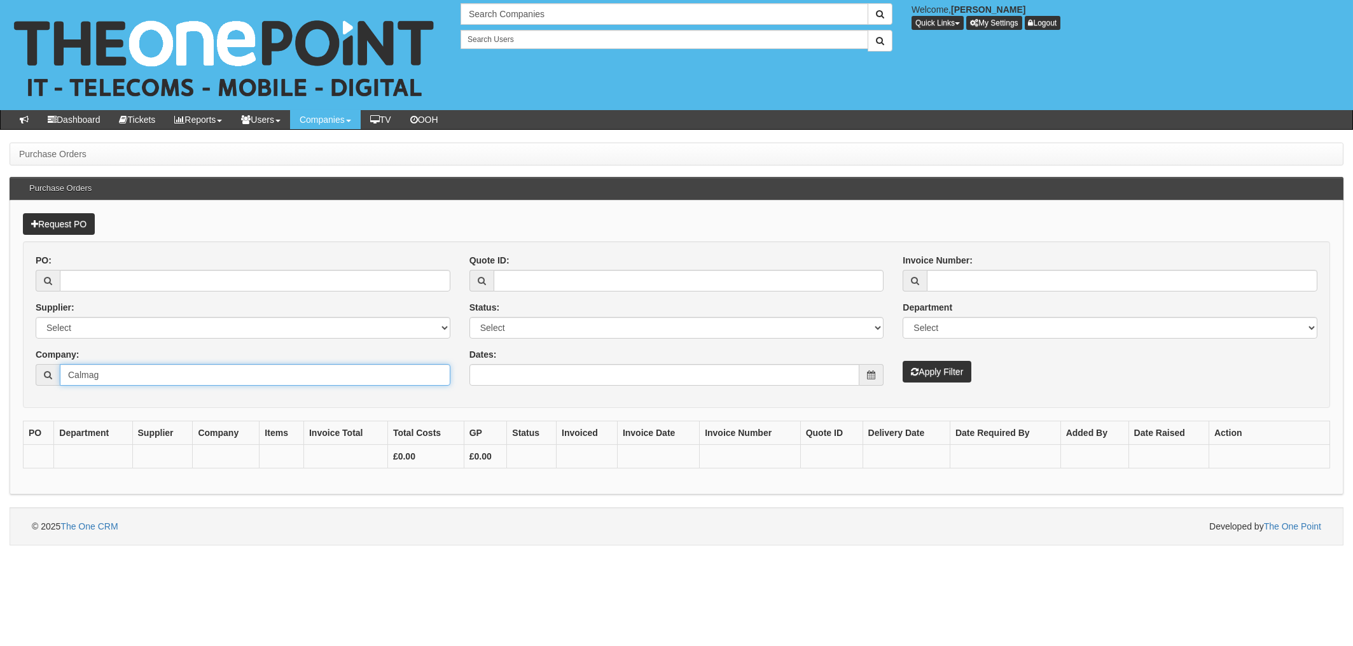
click at [162, 381] on input "Calmag" at bounding box center [255, 375] width 391 height 22
type input "Calmag"
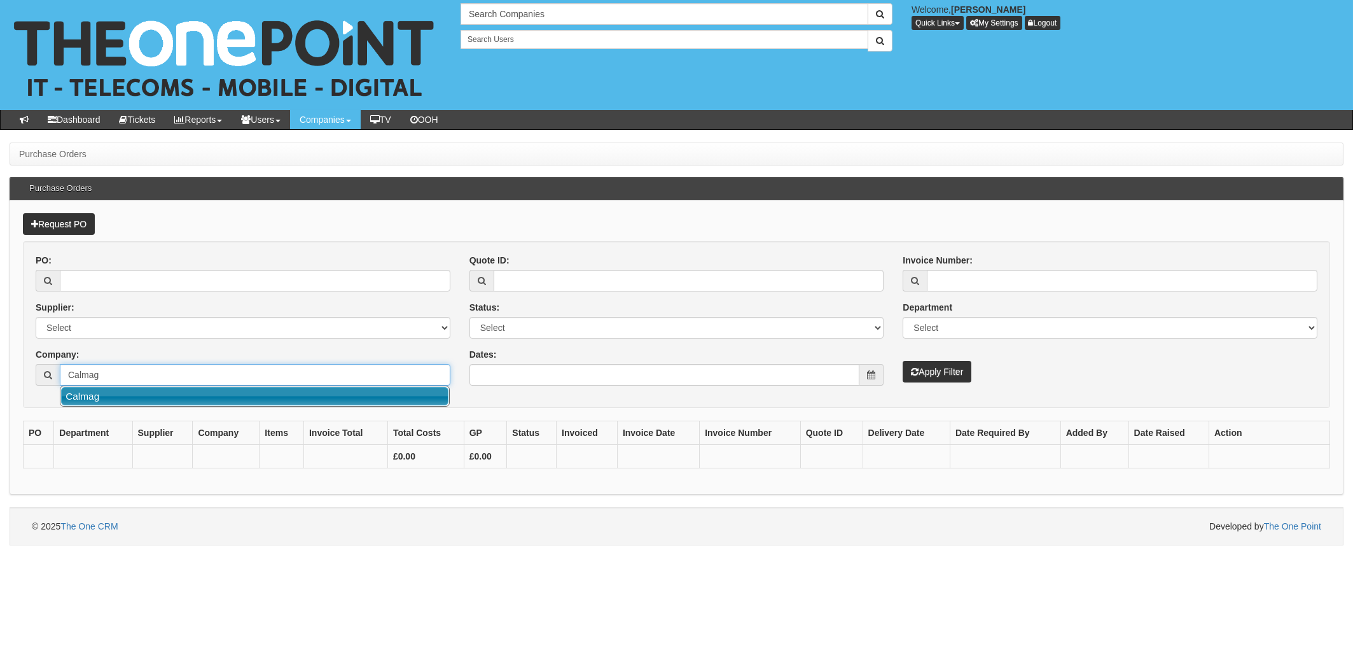
click at [107, 399] on link "Calmag" at bounding box center [254, 396] width 387 height 18
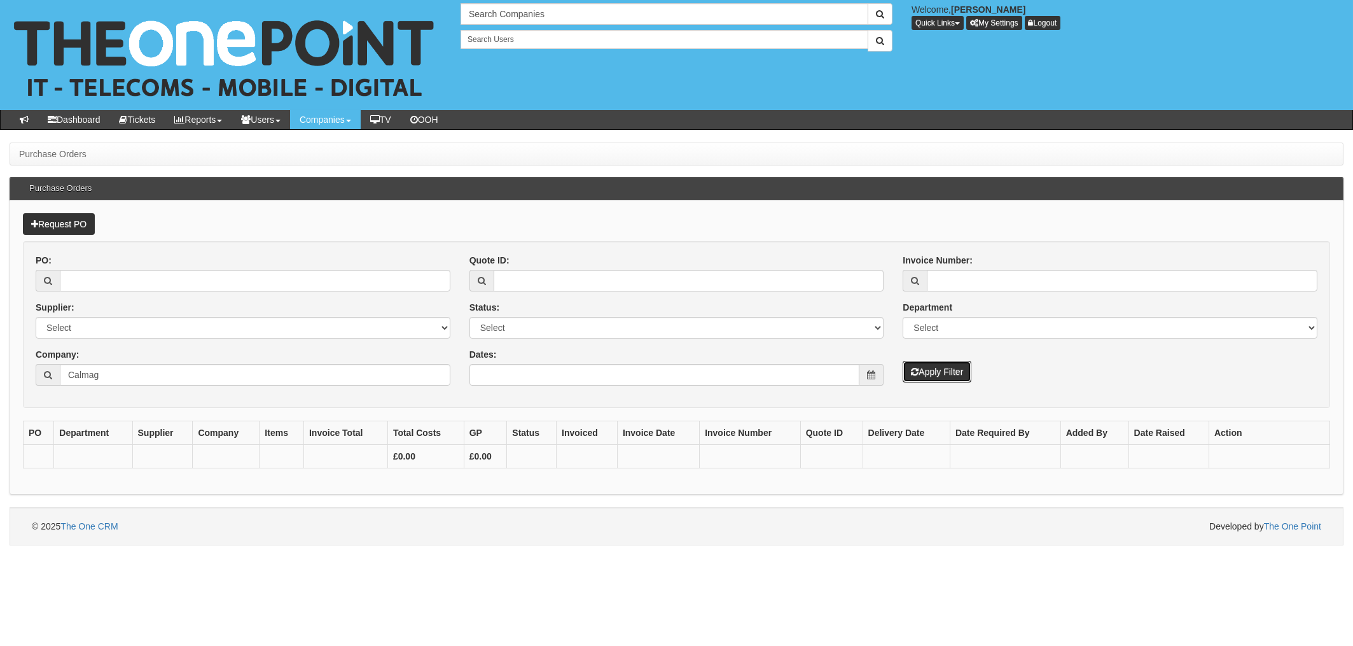
click at [952, 381] on button "Apply Filter" at bounding box center [937, 372] width 69 height 22
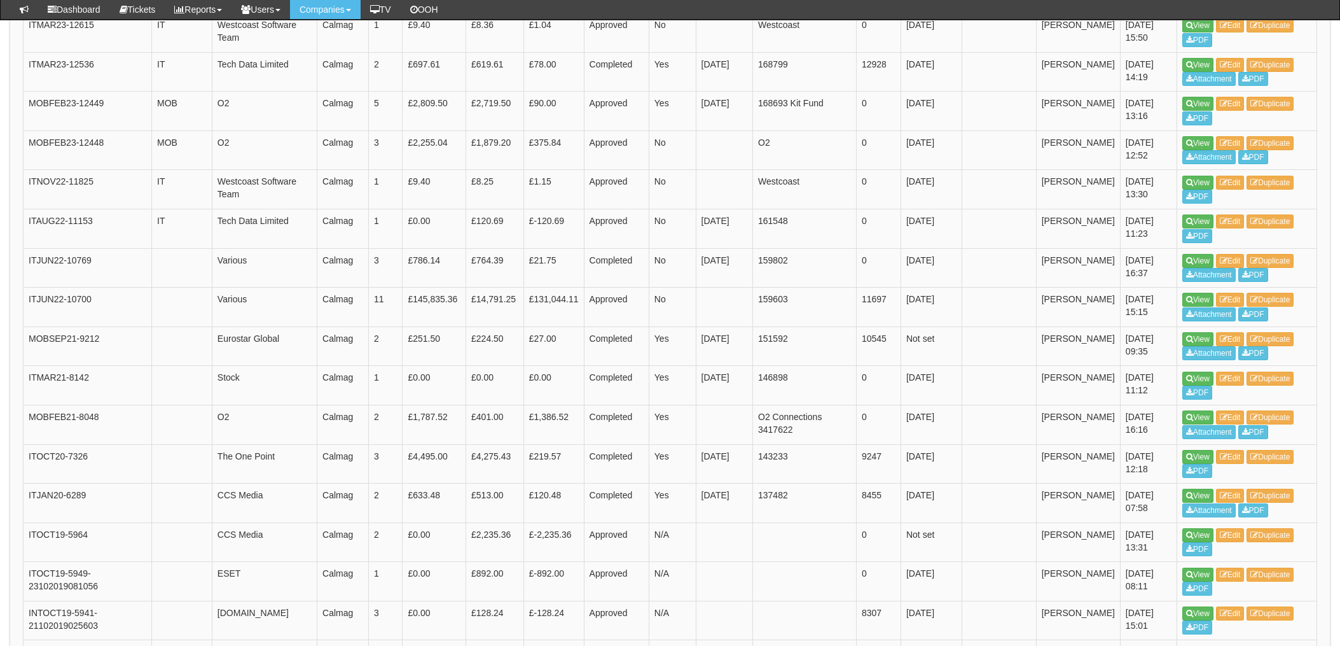
scroll to position [1102, 0]
